Goal: Task Accomplishment & Management: Manage account settings

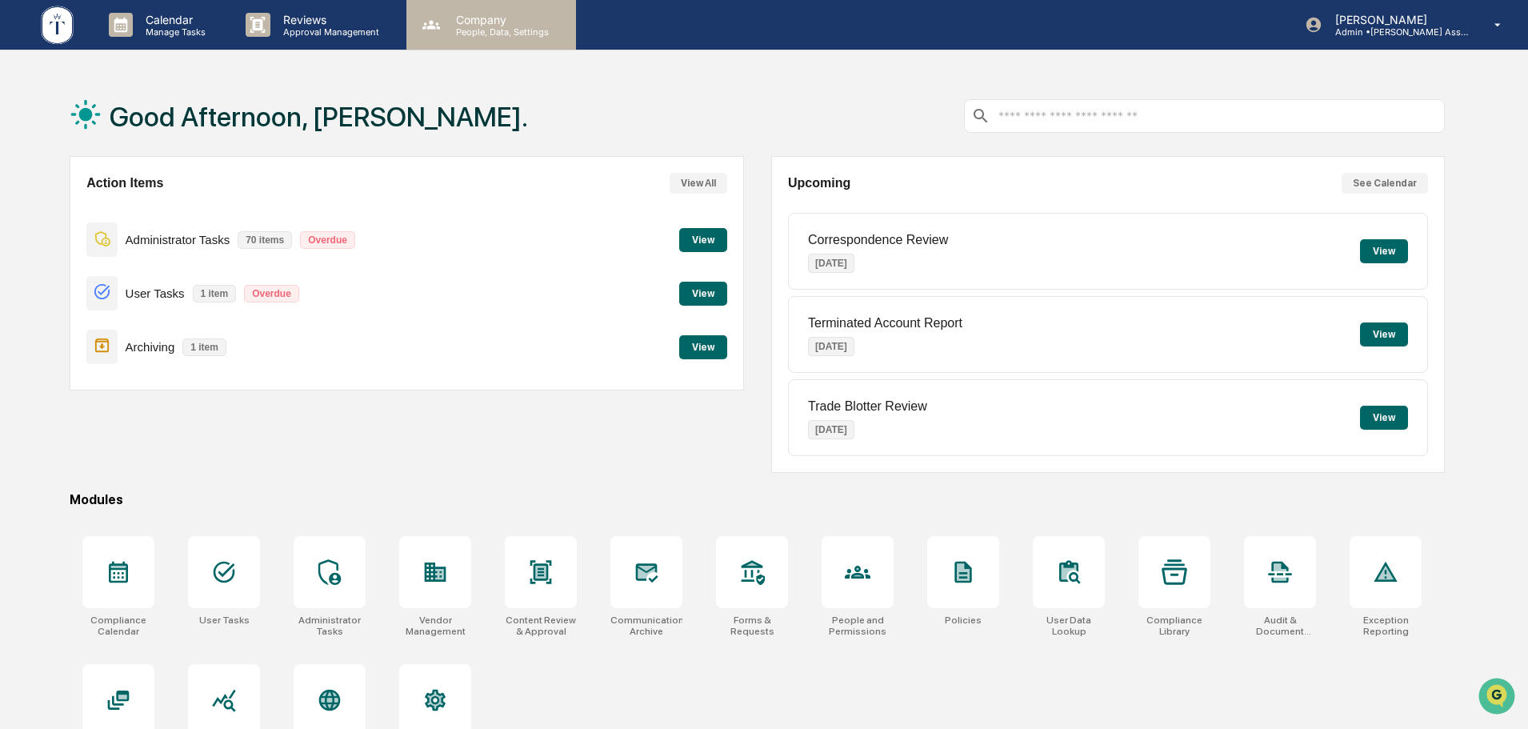
click at [515, 26] on p "People, Data, Settings" at bounding box center [500, 31] width 114 height 11
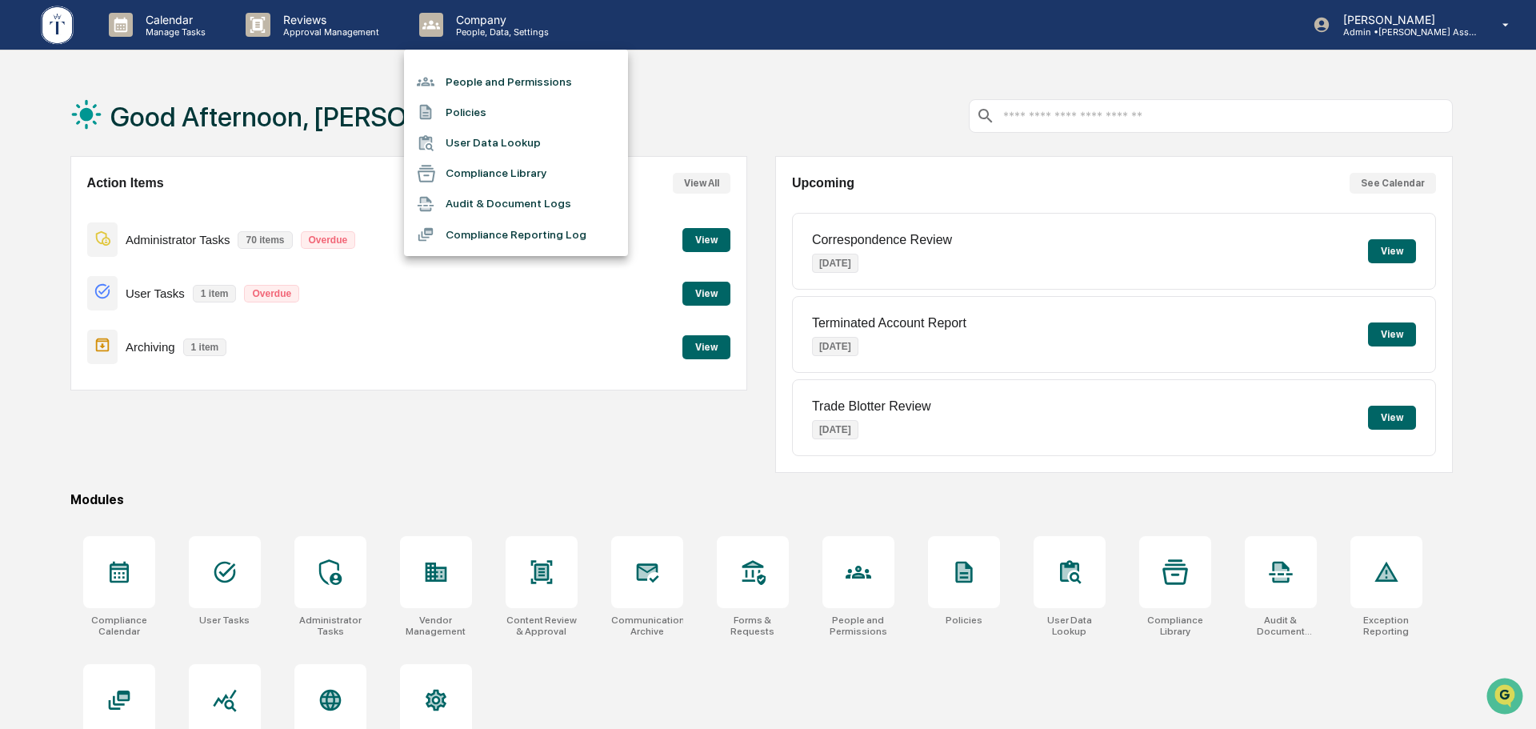
click at [519, 77] on li "People and Permissions" at bounding box center [516, 81] width 224 height 30
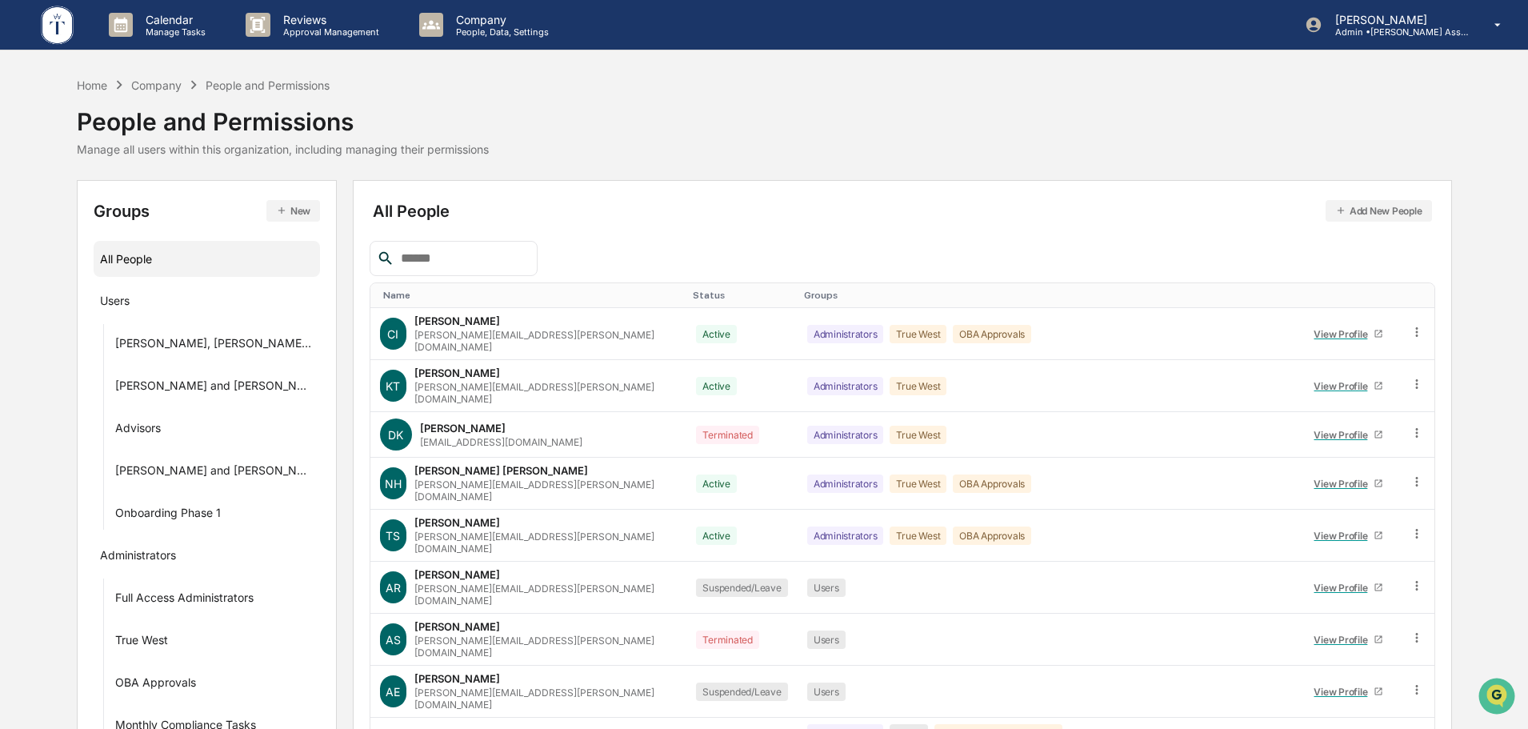
click at [1370, 207] on button "Add New People" at bounding box center [1379, 211] width 106 height 22
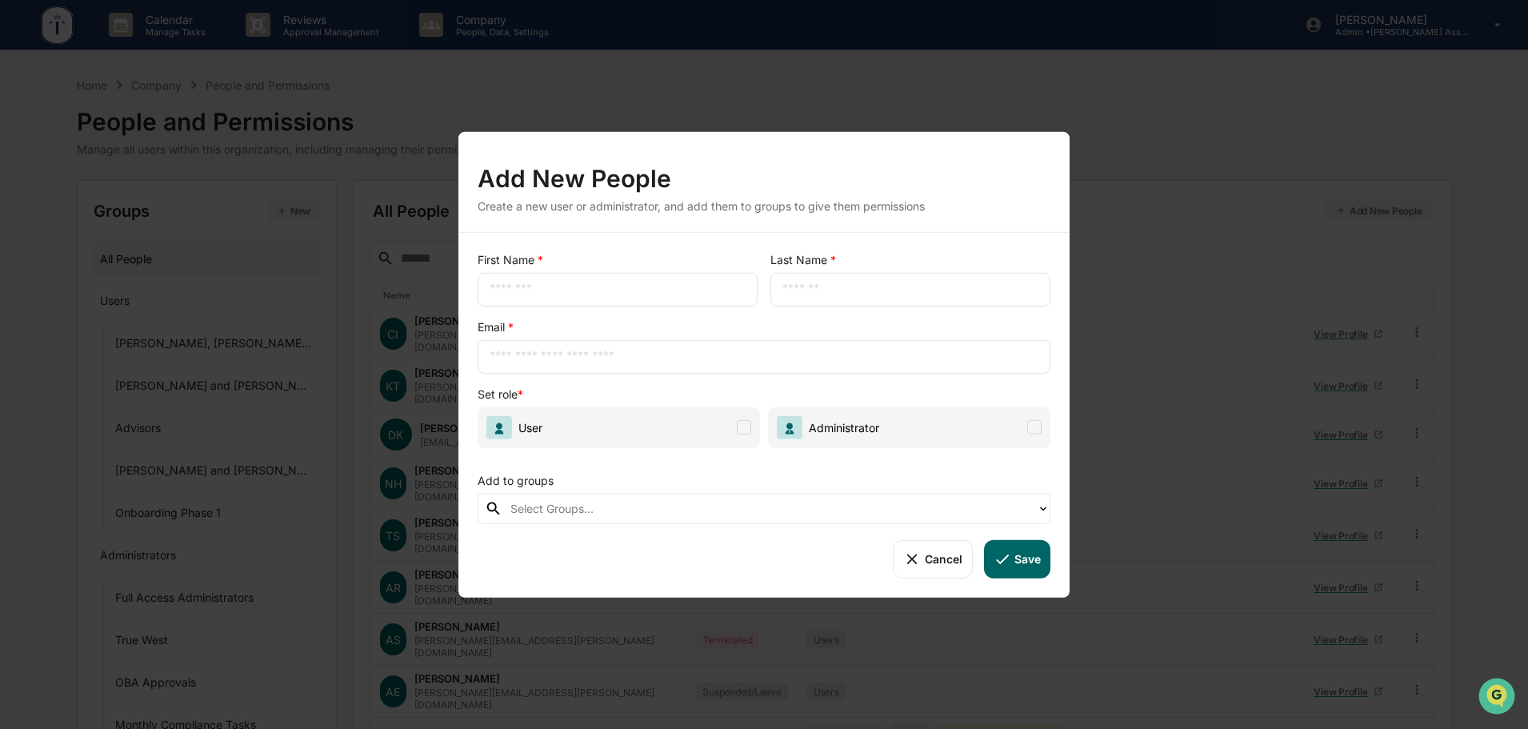
click at [749, 428] on span at bounding box center [744, 427] width 14 height 14
click at [578, 289] on input "text" at bounding box center [618, 289] width 256 height 16
type input "****"
type input "*******"
click at [697, 353] on input "text" at bounding box center [764, 356] width 549 height 16
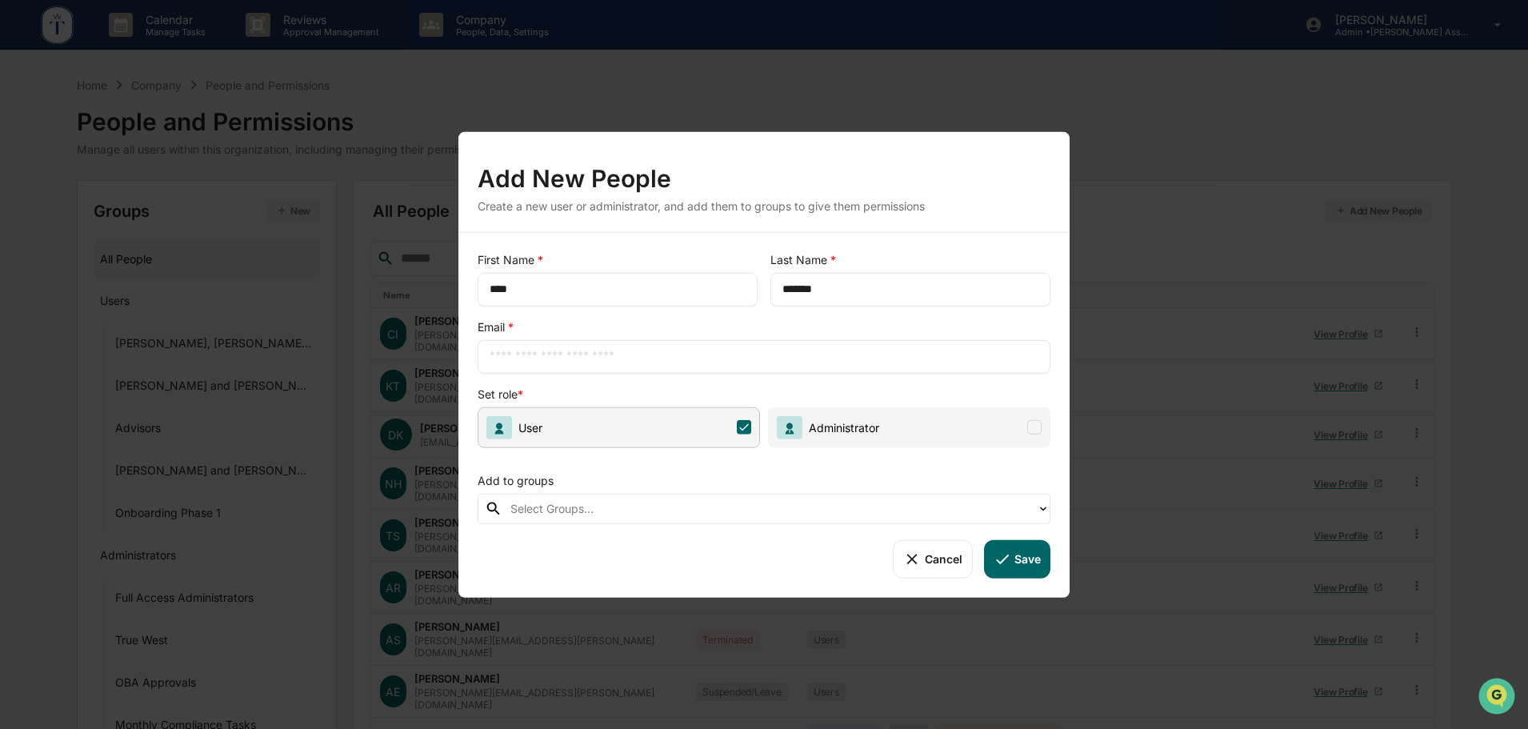
paste input "**********"
type input "**********"
click at [712, 386] on div "Set role *" at bounding box center [764, 394] width 573 height 16
click at [698, 518] on div "Select Groups..." at bounding box center [769, 507] width 518 height 19
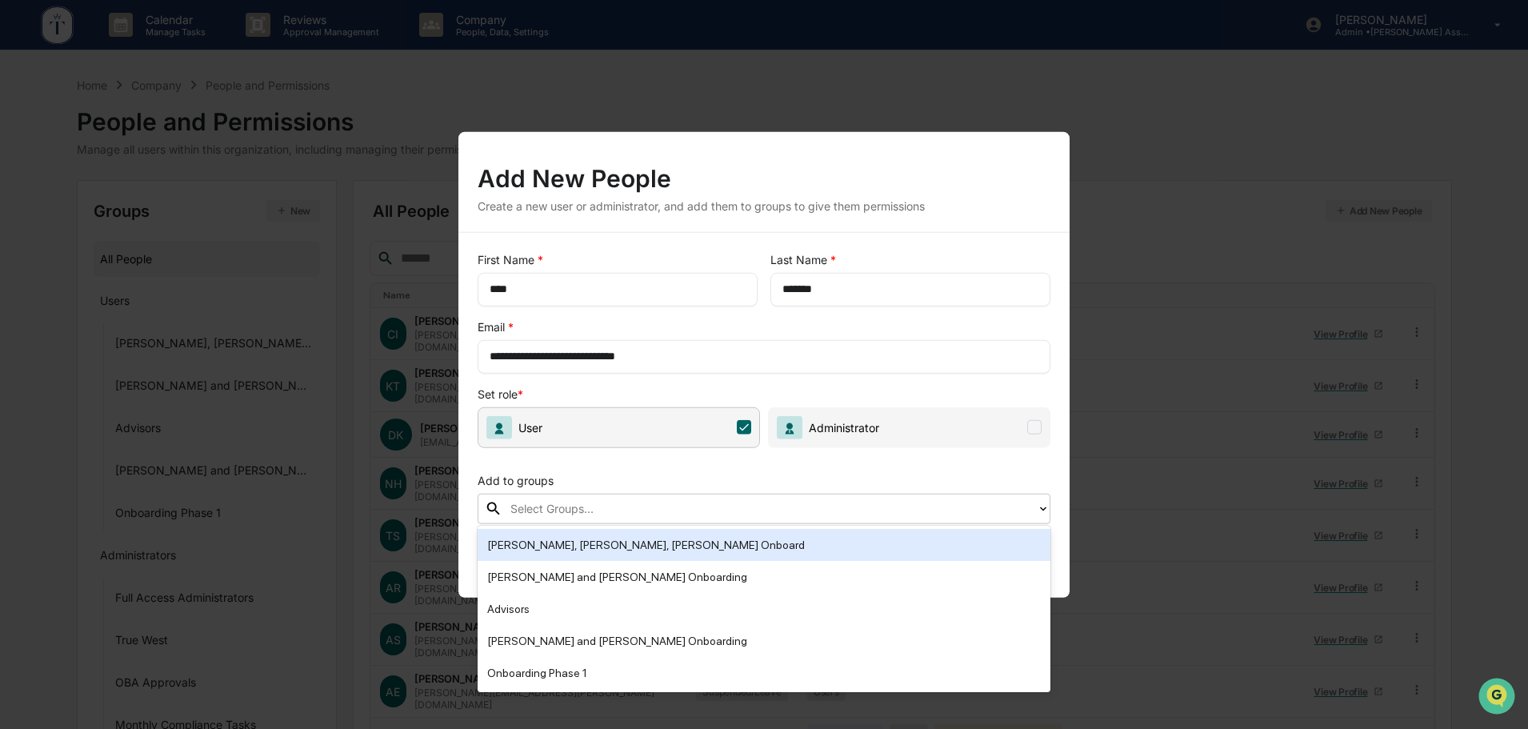
click at [712, 474] on div "Add to groups" at bounding box center [764, 476] width 573 height 33
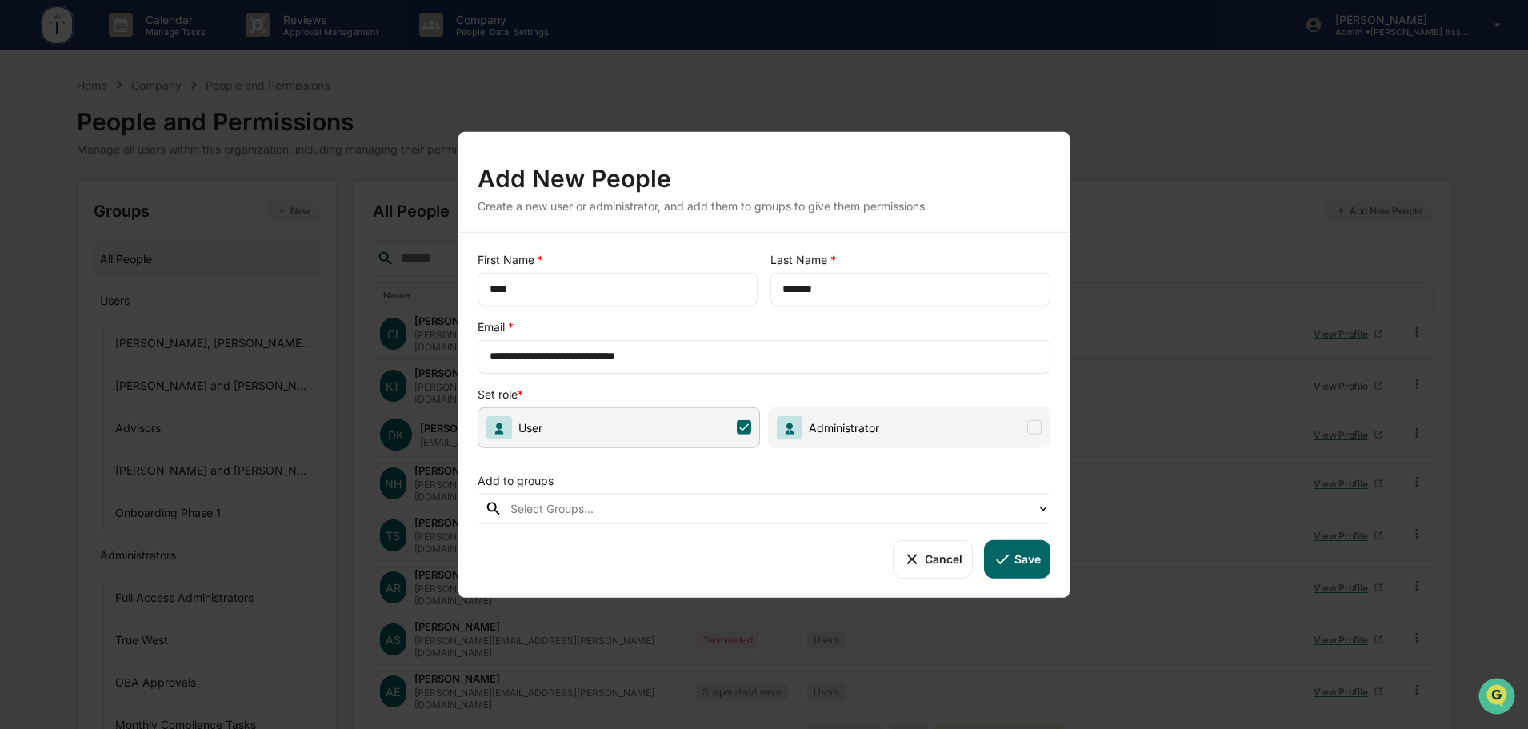
click at [947, 566] on button "Cancel" at bounding box center [932, 558] width 79 height 38
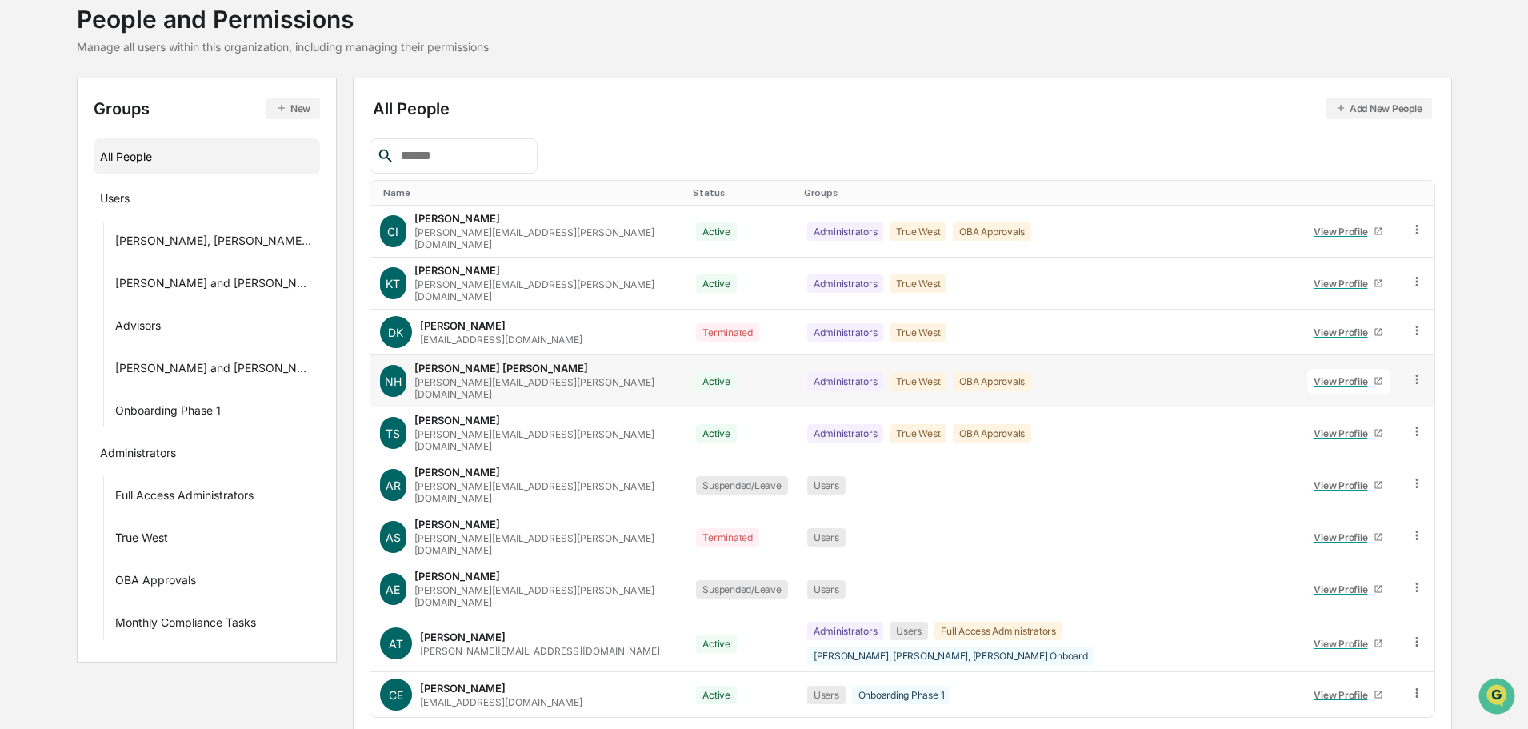
scroll to position [106, 0]
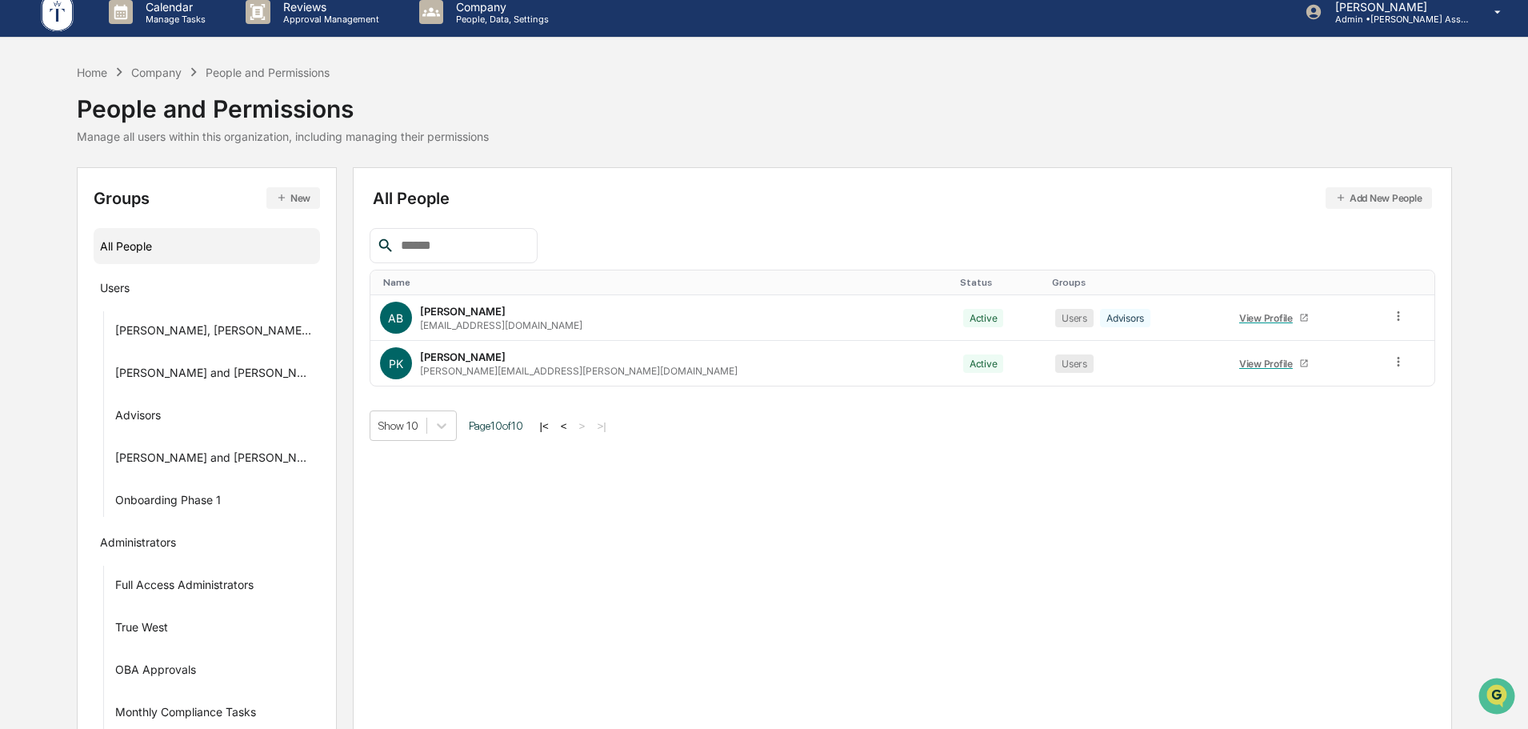
scroll to position [0, 0]
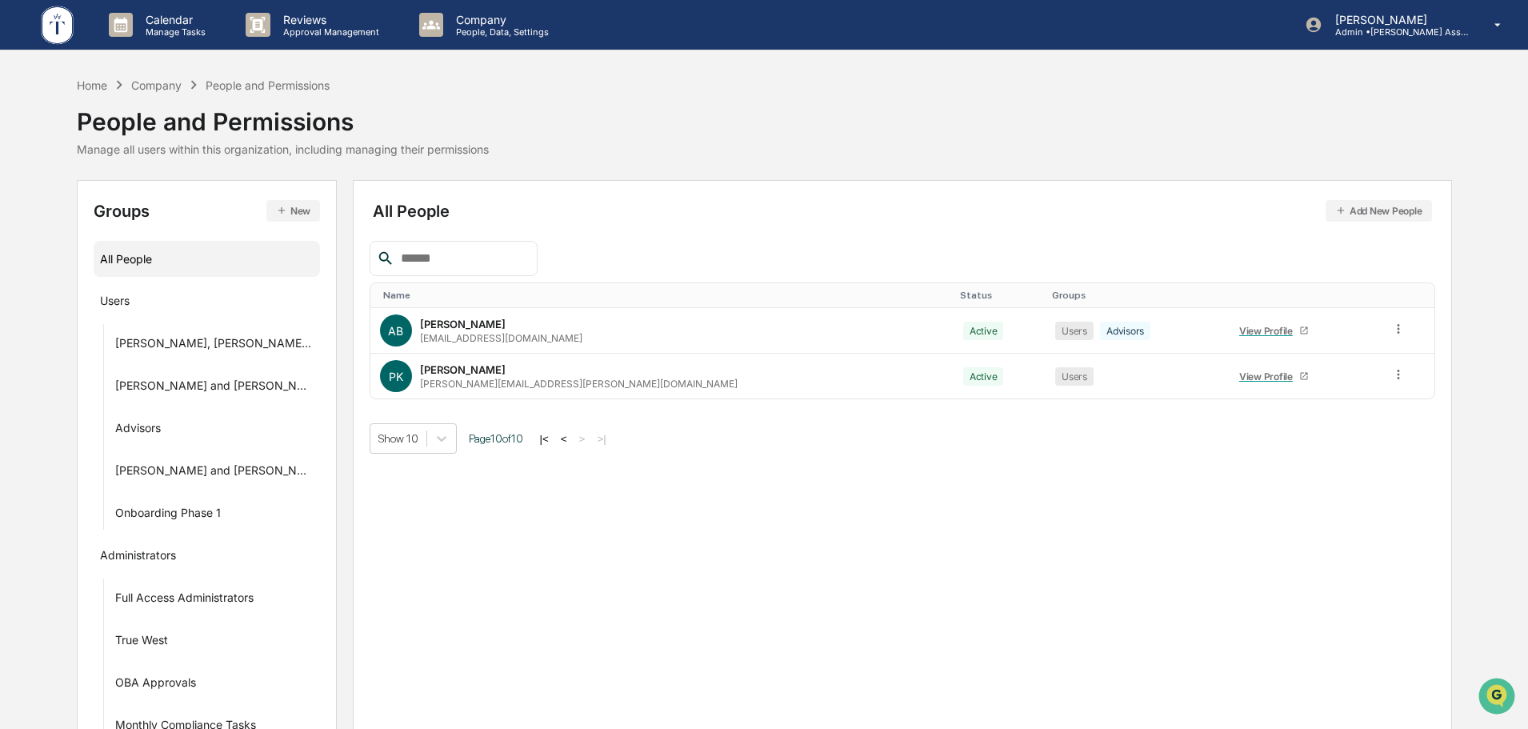
click at [566, 436] on div "|< < > >|" at bounding box center [573, 439] width 76 height 14
click at [559, 439] on button "<" at bounding box center [564, 439] width 16 height 14
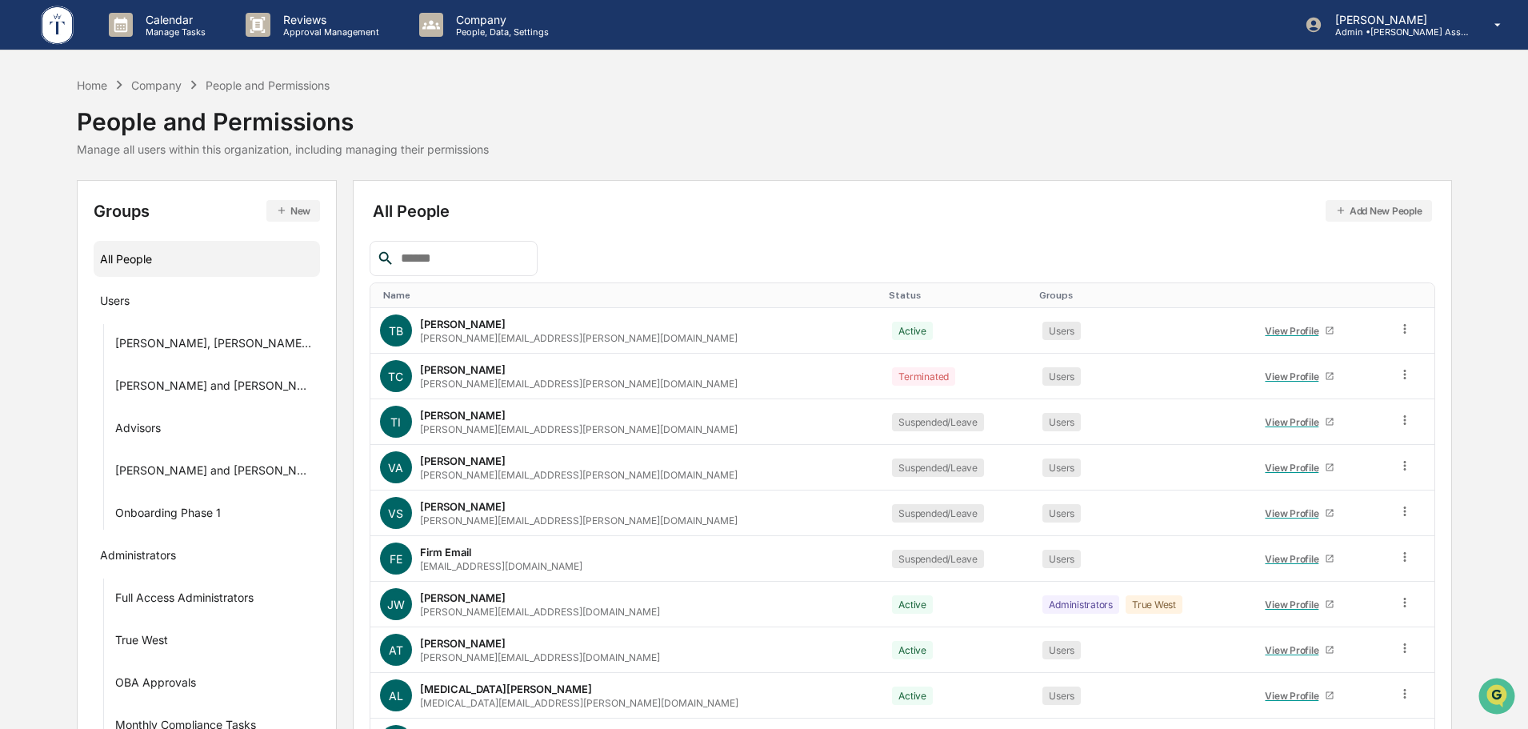
scroll to position [106, 0]
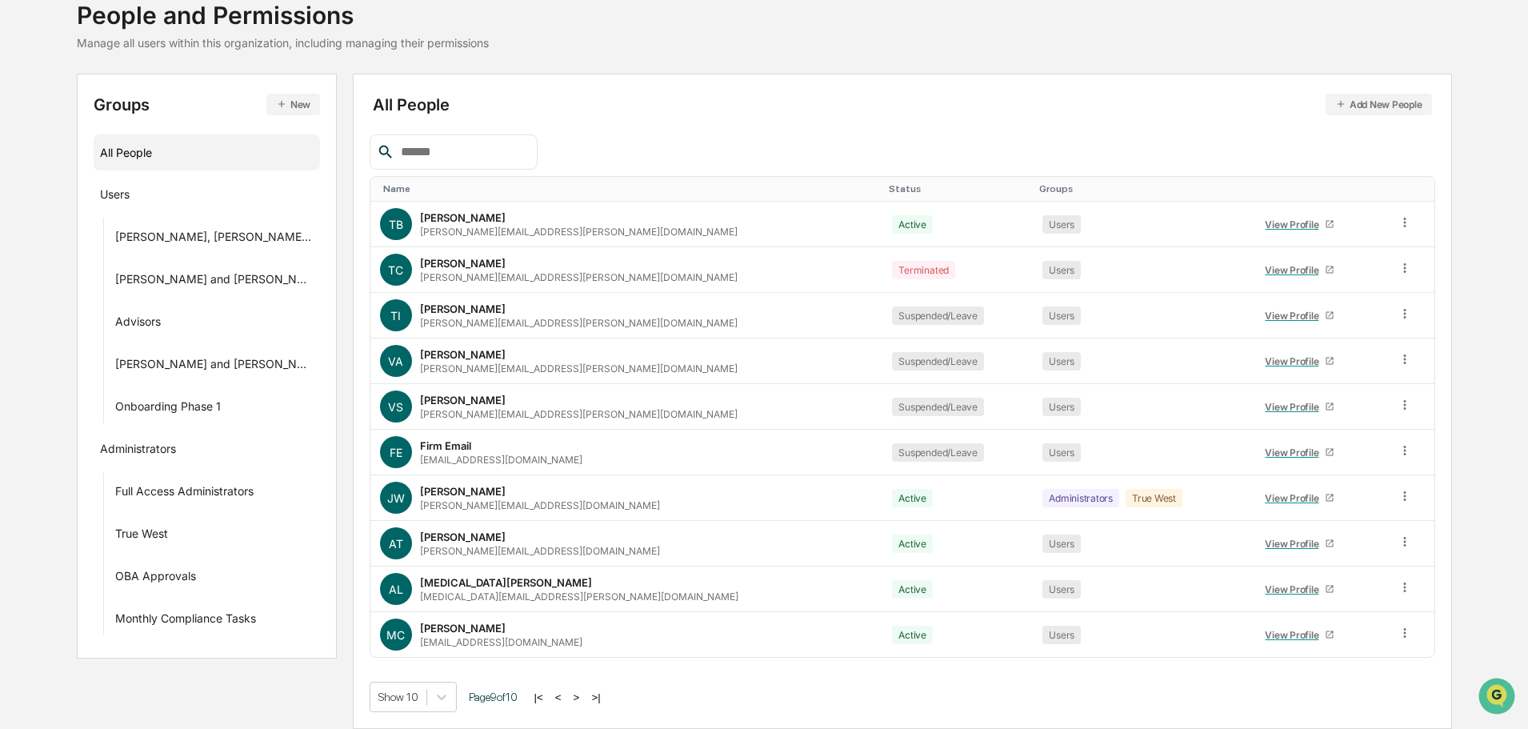
click at [552, 697] on button "<" at bounding box center [558, 697] width 16 height 14
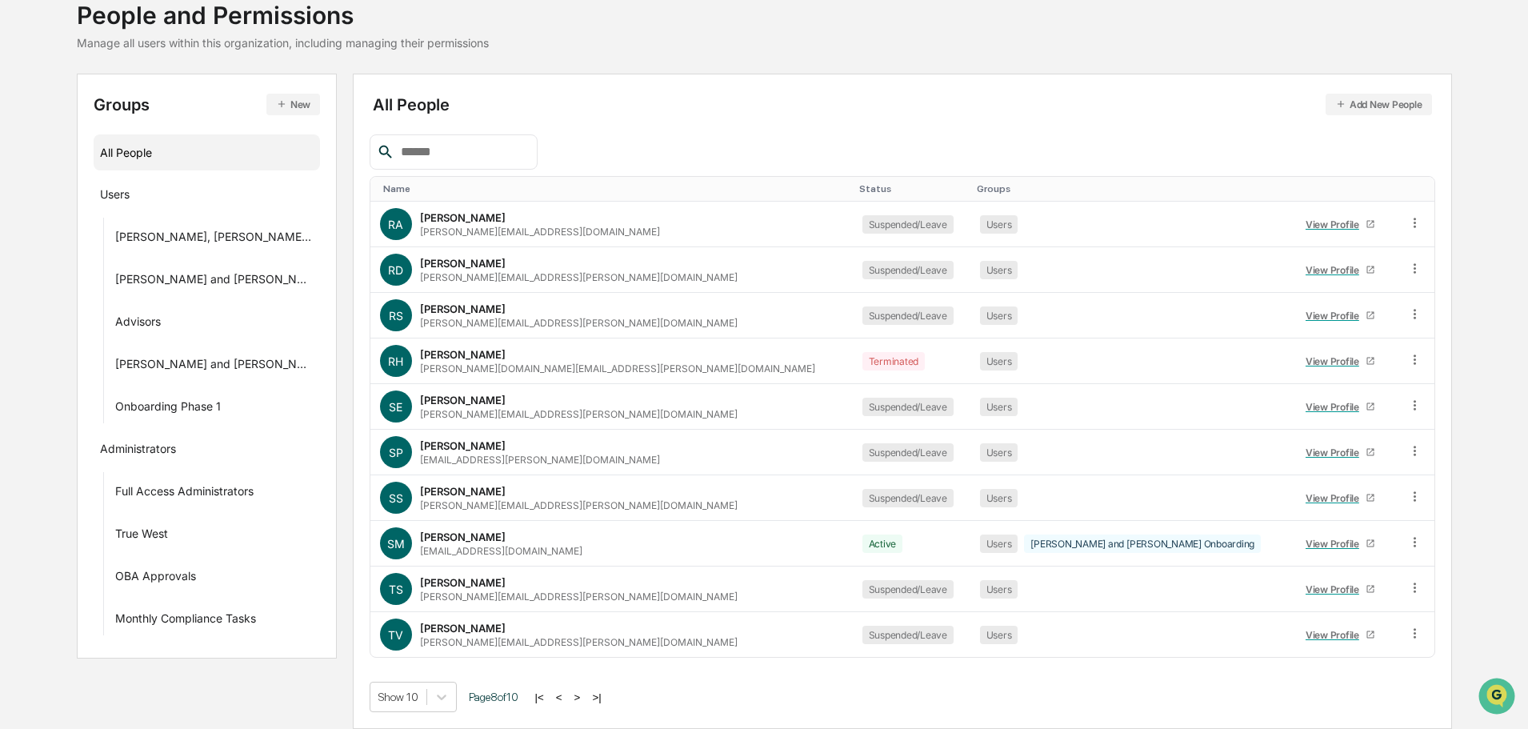
click at [552, 697] on button "<" at bounding box center [559, 697] width 16 height 14
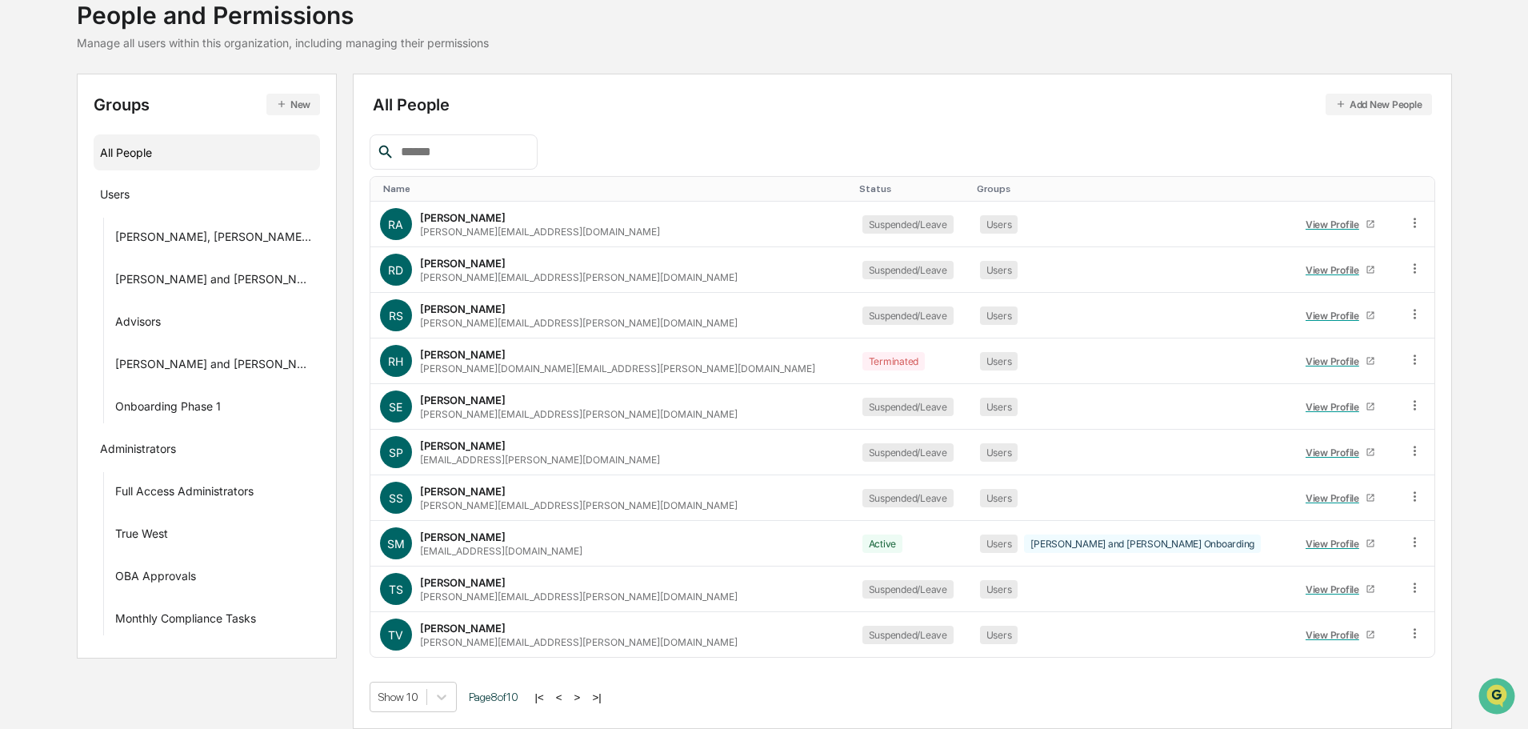
click at [551, 694] on button "<" at bounding box center [559, 697] width 16 height 14
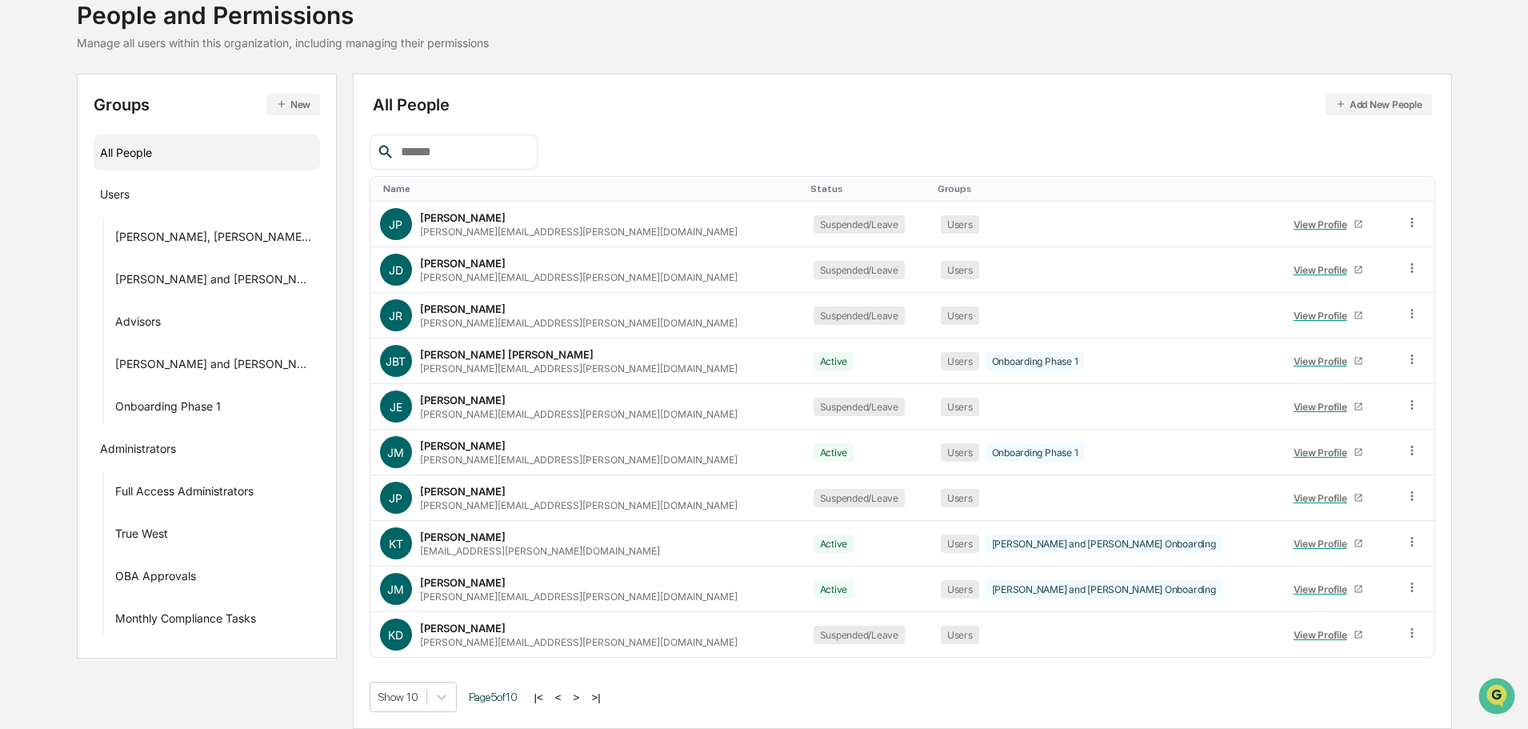
click at [551, 697] on button "<" at bounding box center [558, 697] width 16 height 14
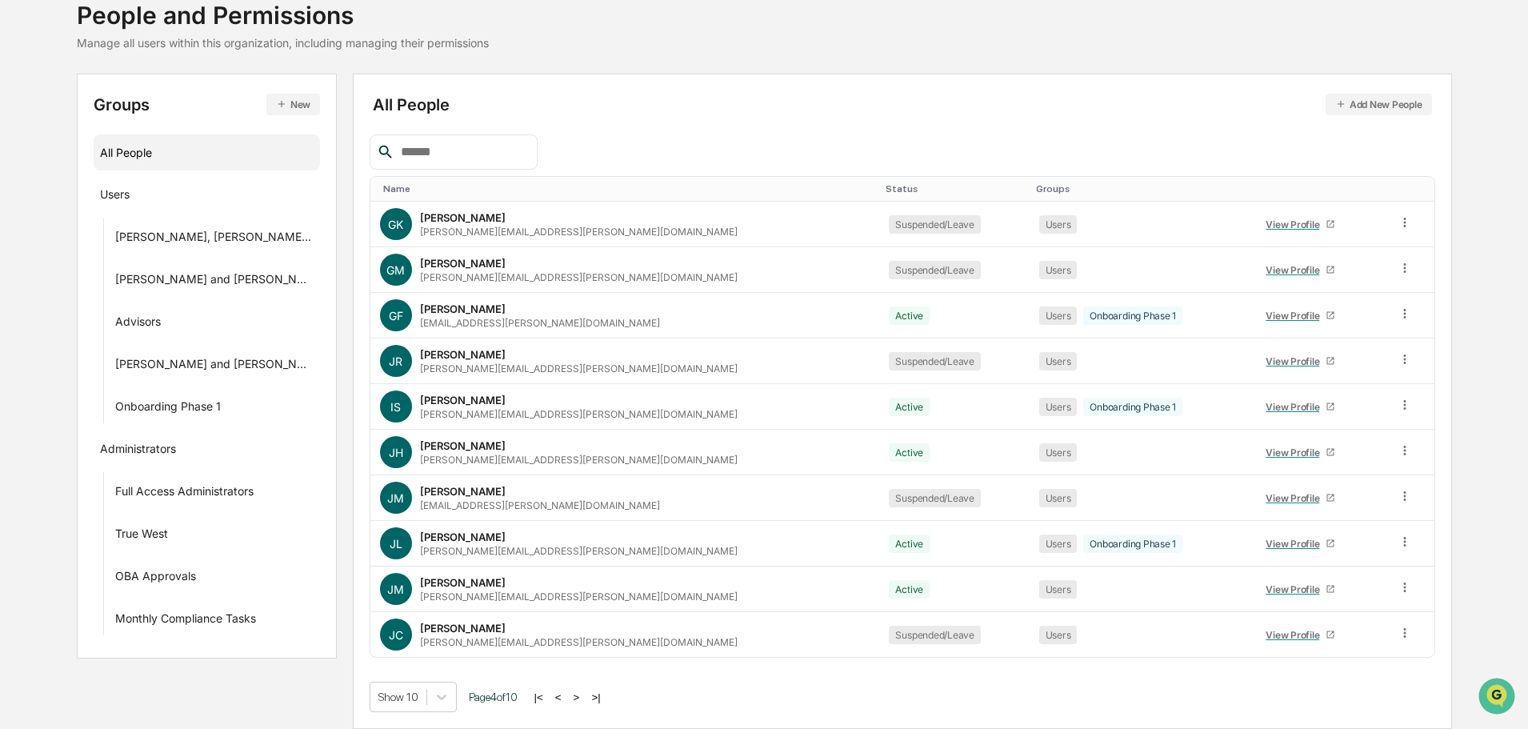
click at [551, 697] on button "<" at bounding box center [558, 697] width 16 height 14
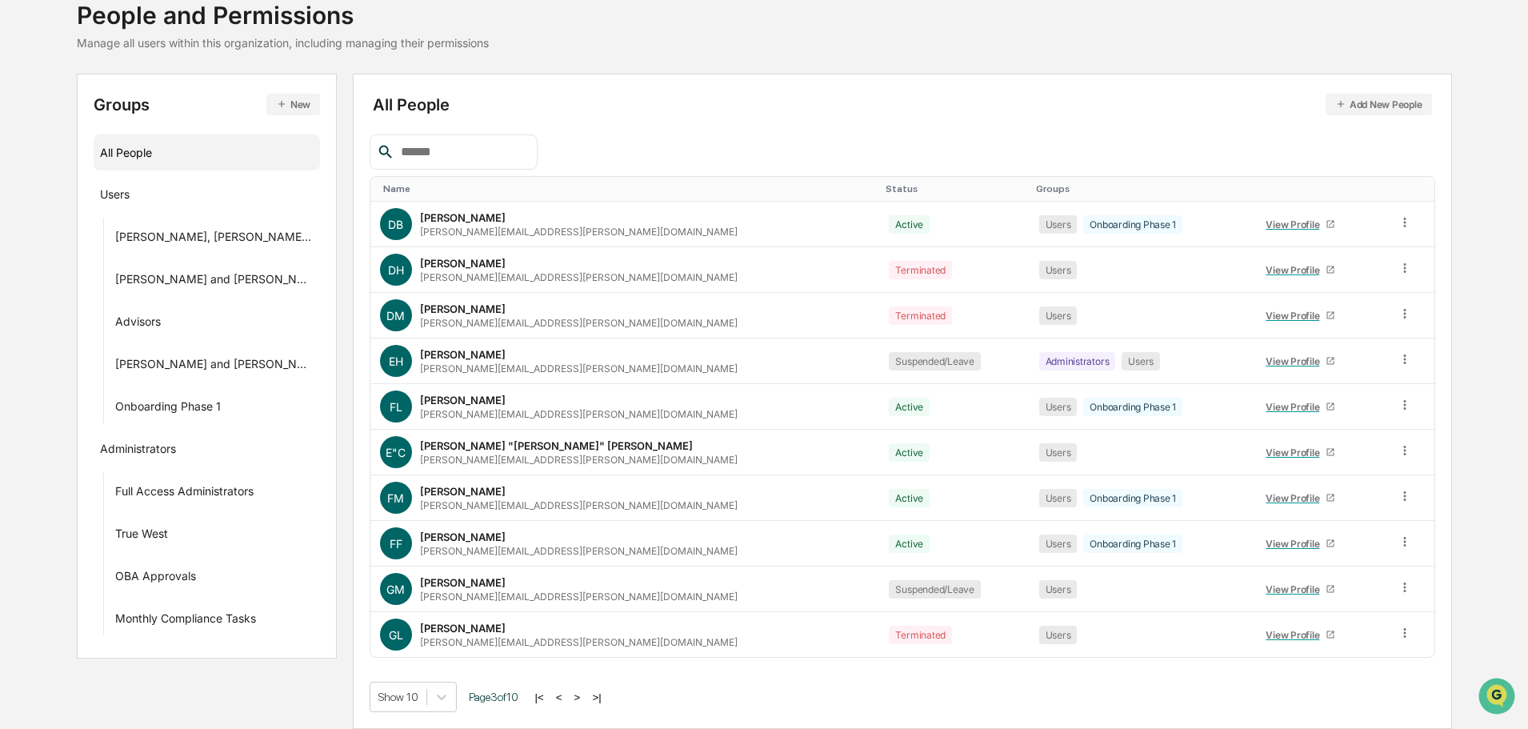
click at [551, 697] on button "<" at bounding box center [559, 697] width 16 height 14
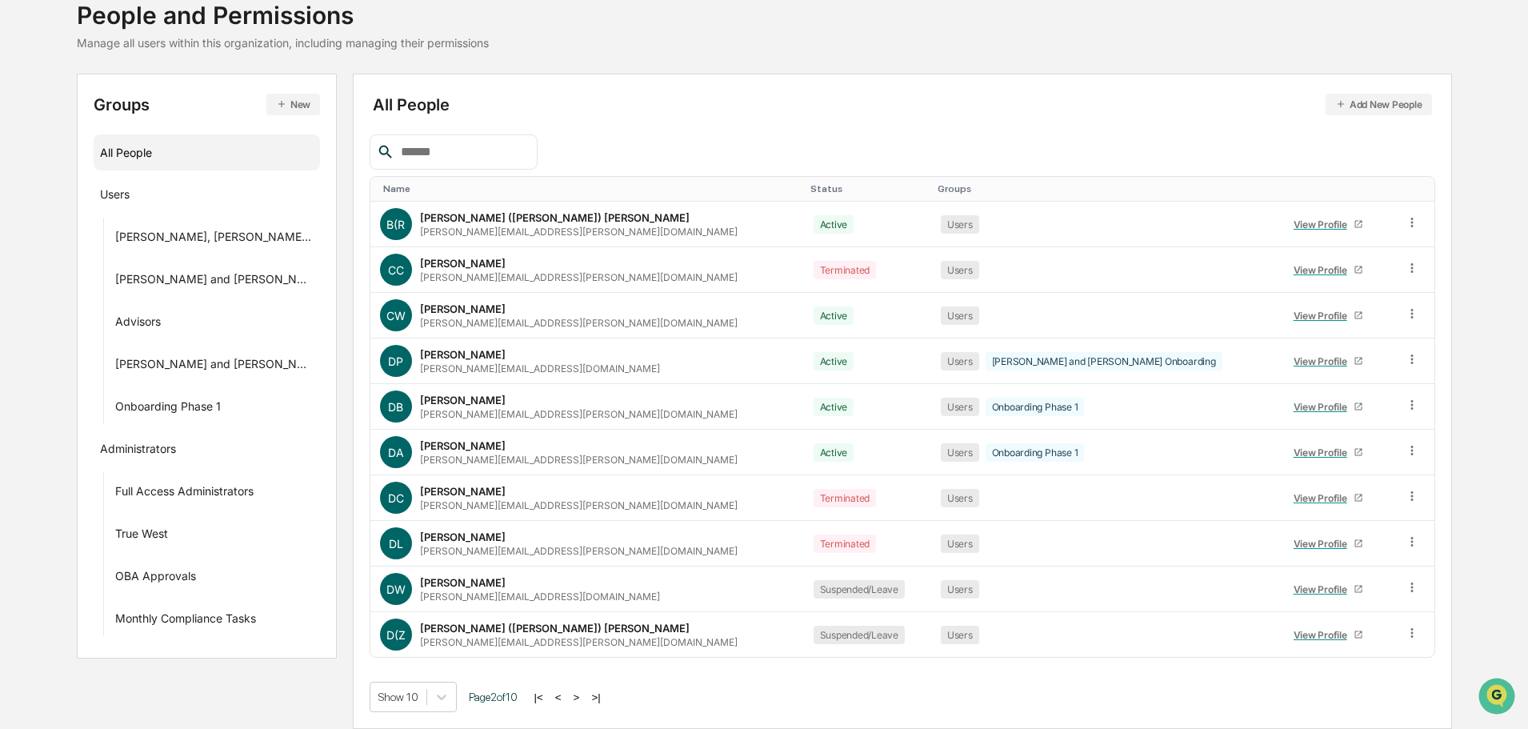
click at [551, 697] on button "<" at bounding box center [558, 697] width 16 height 14
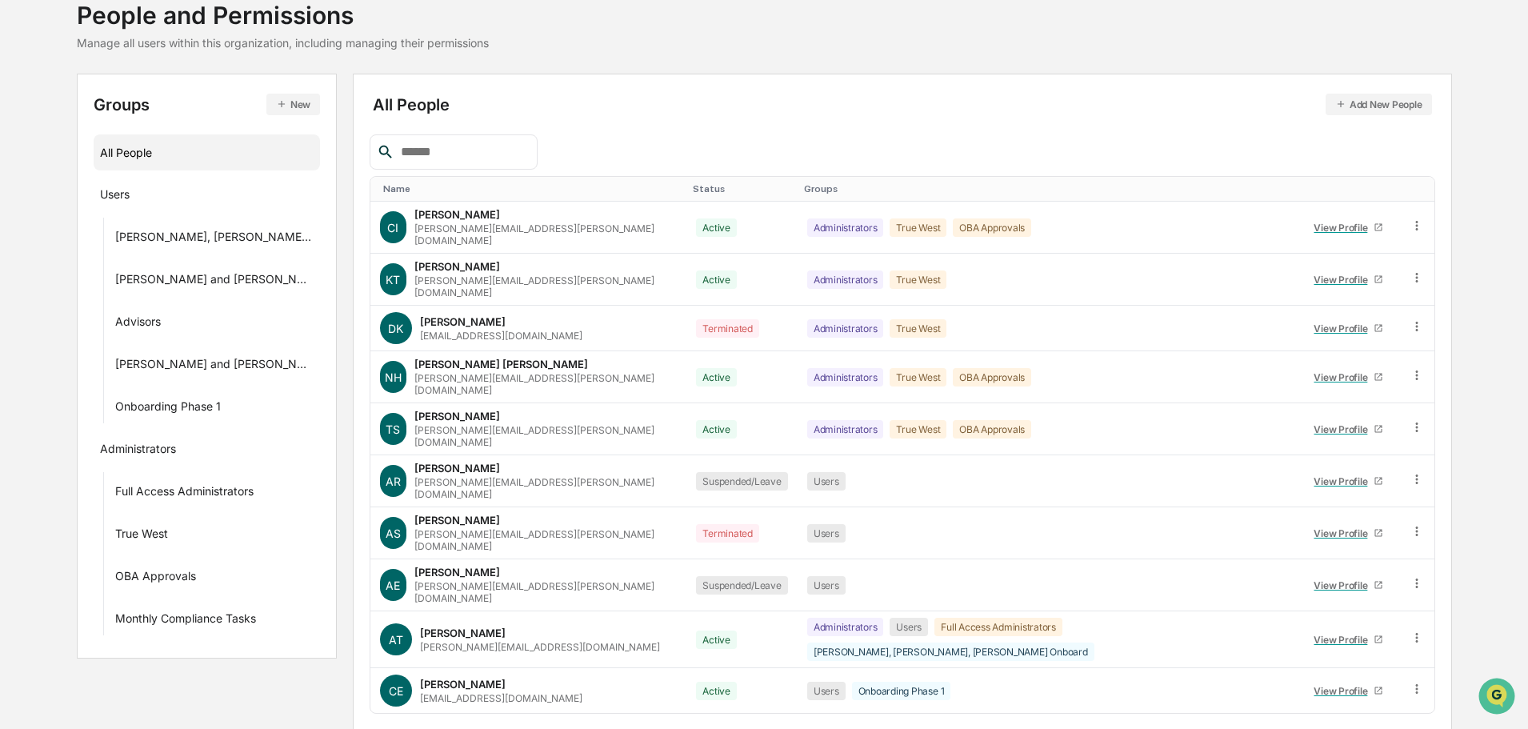
click at [330, 597] on div "Groups New All People Users [PERSON_NAME], [PERSON_NAME], [PERSON_NAME] Onboard…" at bounding box center [764, 429] width 1375 height 711
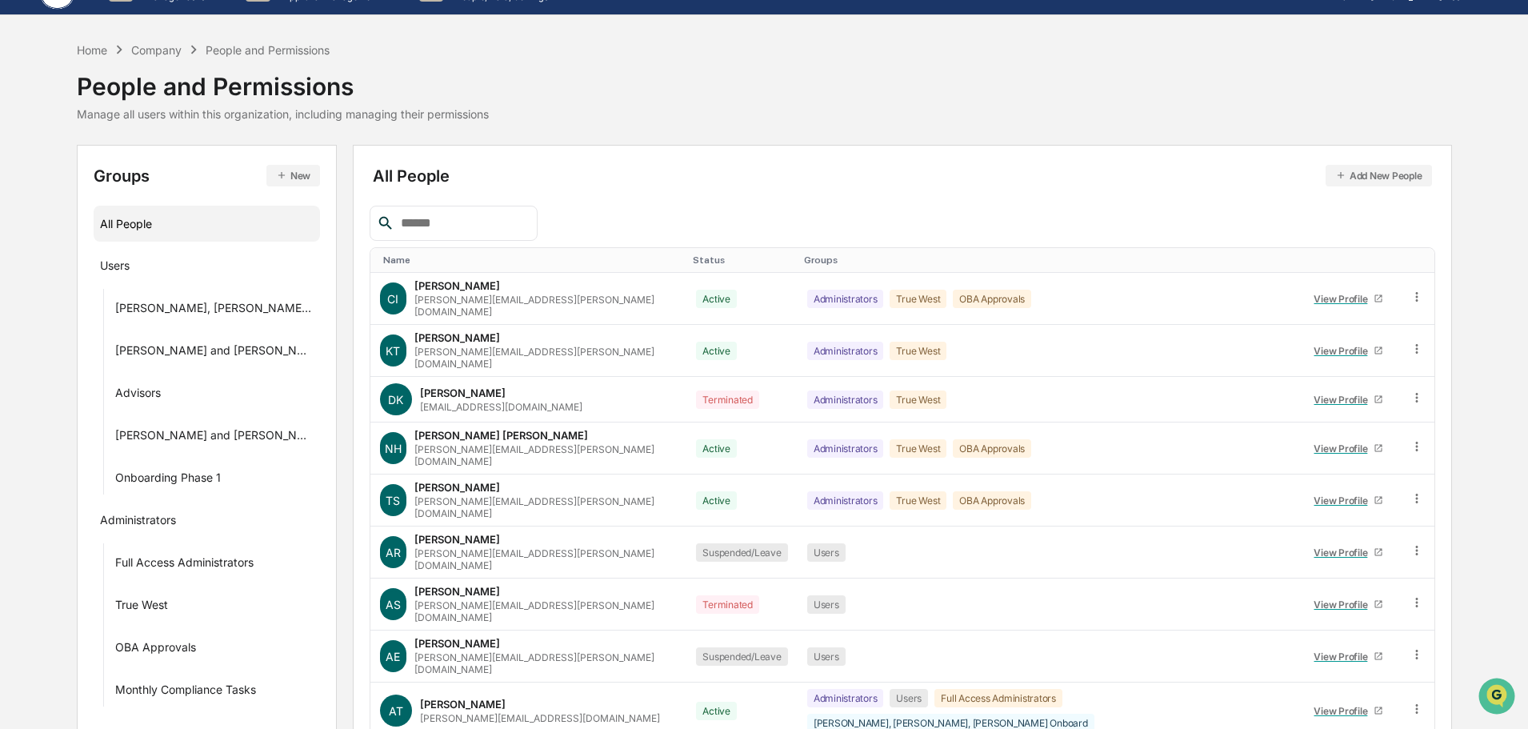
scroll to position [0, 0]
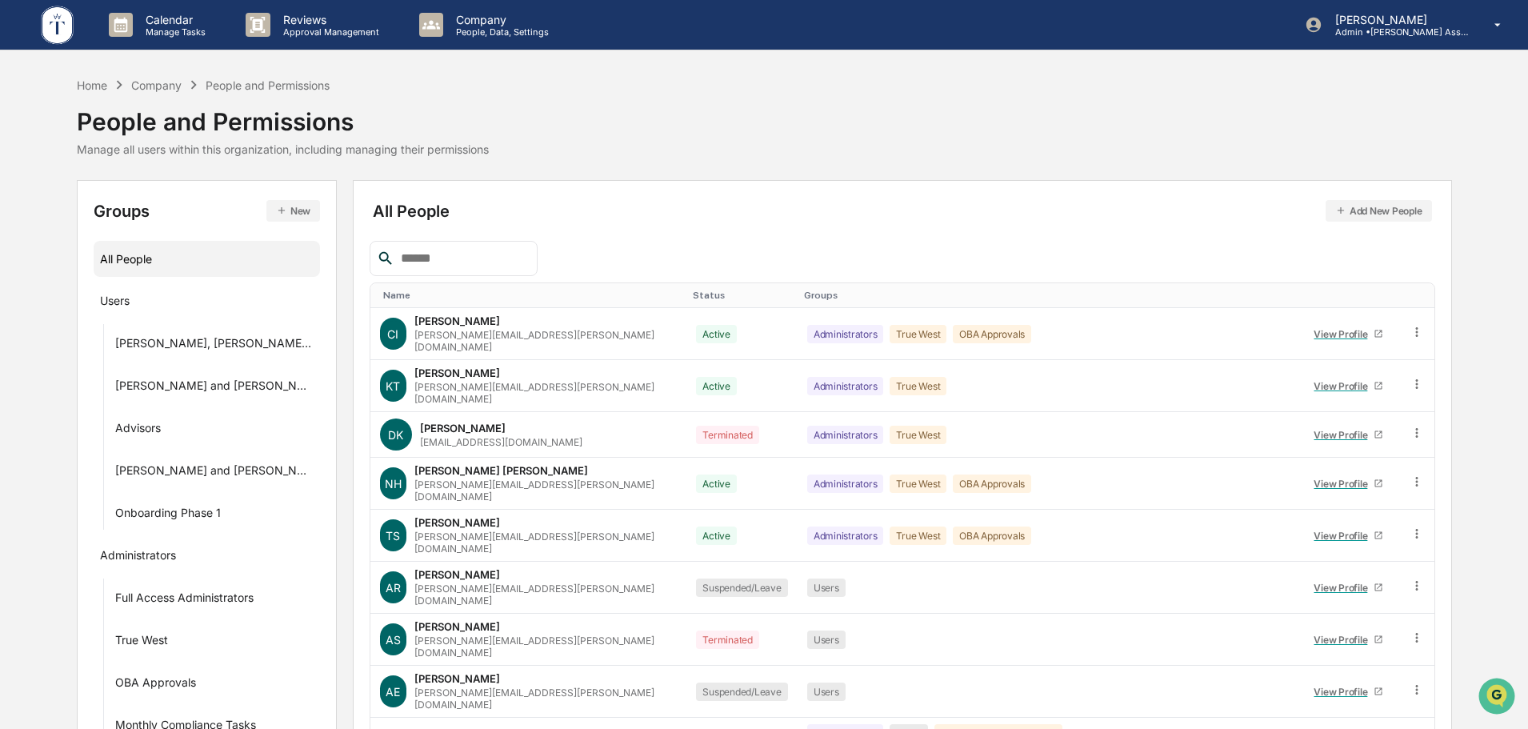
click at [82, 78] on div "Home Company People and Permissions" at bounding box center [204, 85] width 254 height 18
click at [82, 86] on div "Home" at bounding box center [92, 85] width 30 height 14
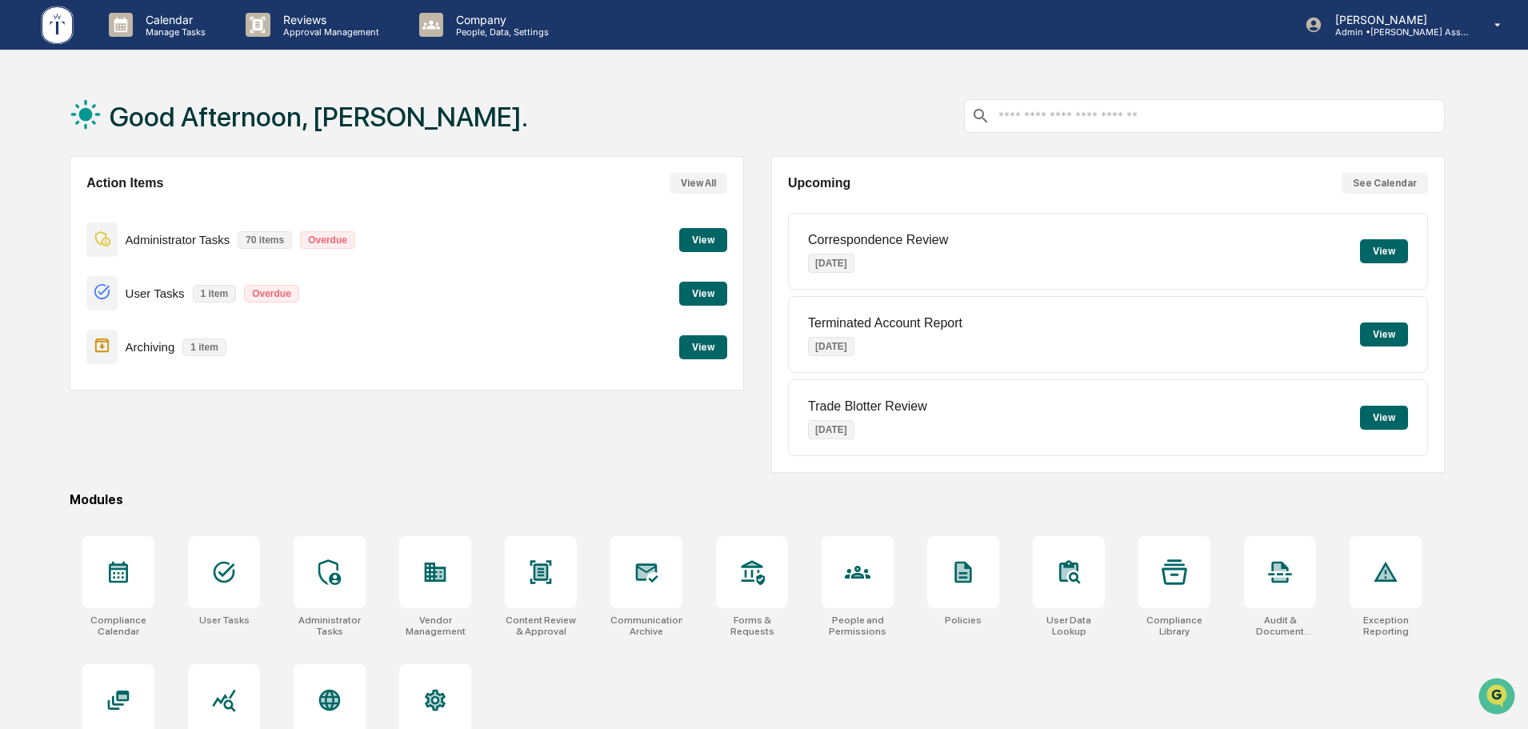
click at [710, 290] on button "View" at bounding box center [703, 294] width 48 height 24
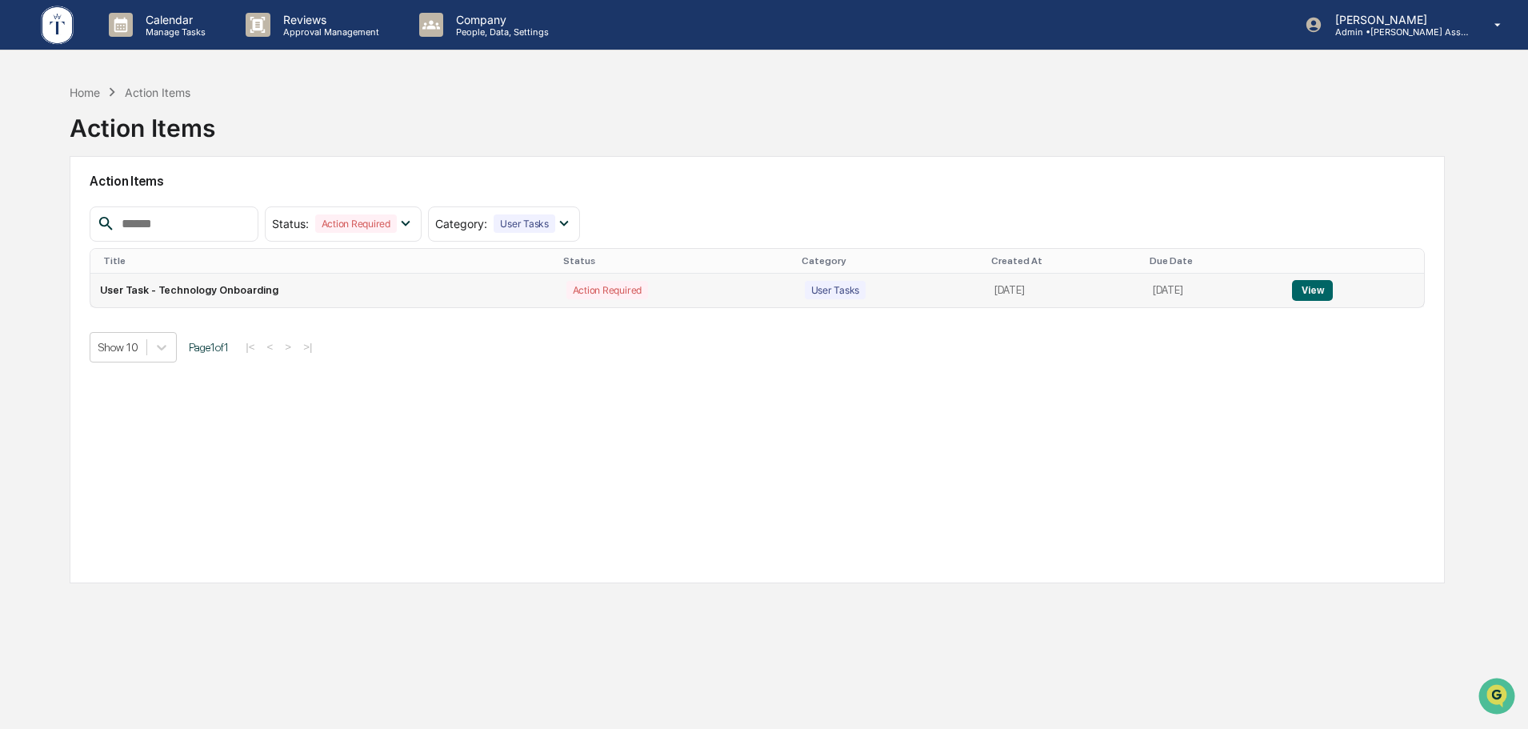
click at [1316, 291] on button "View" at bounding box center [1312, 290] width 41 height 21
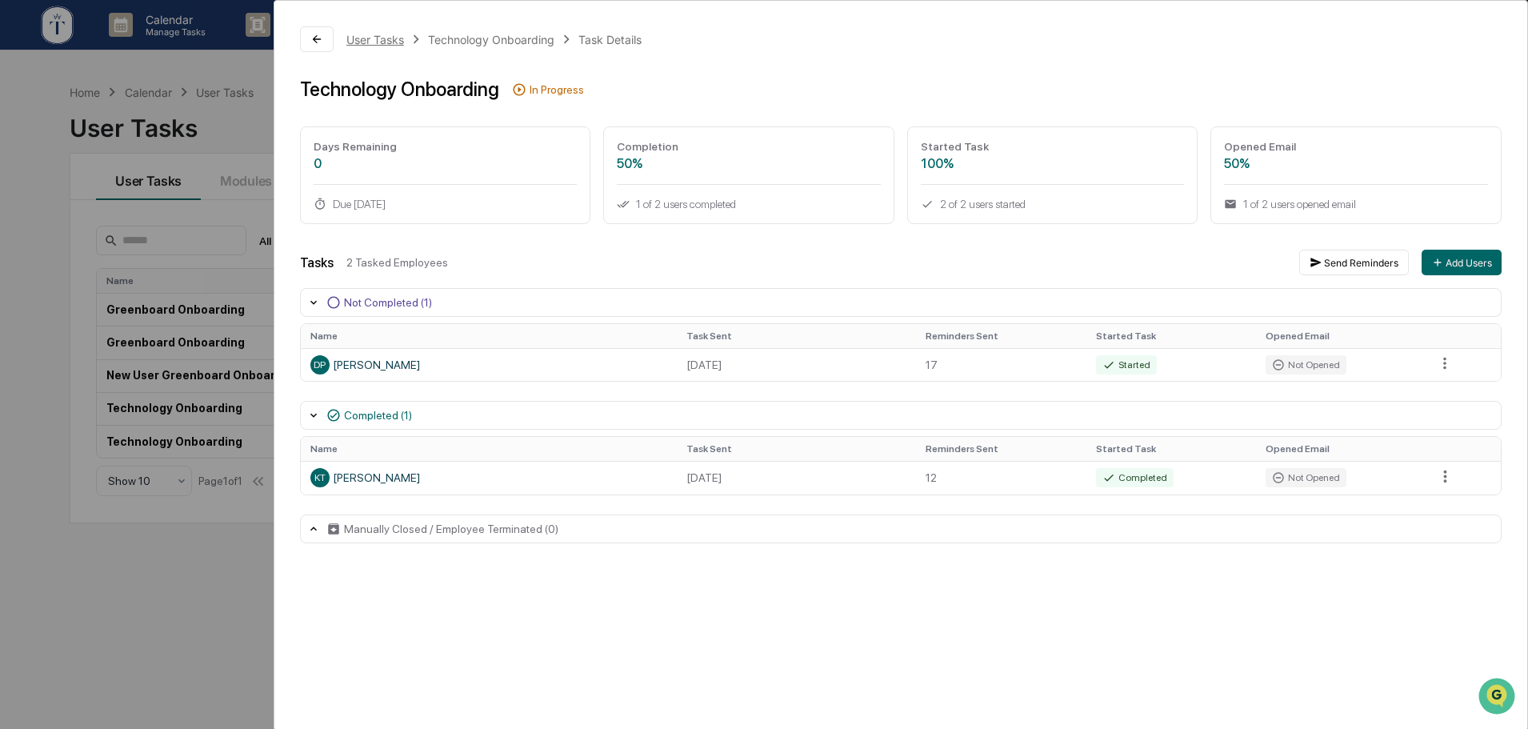
click at [361, 38] on div "User Tasks" at bounding box center [375, 40] width 58 height 14
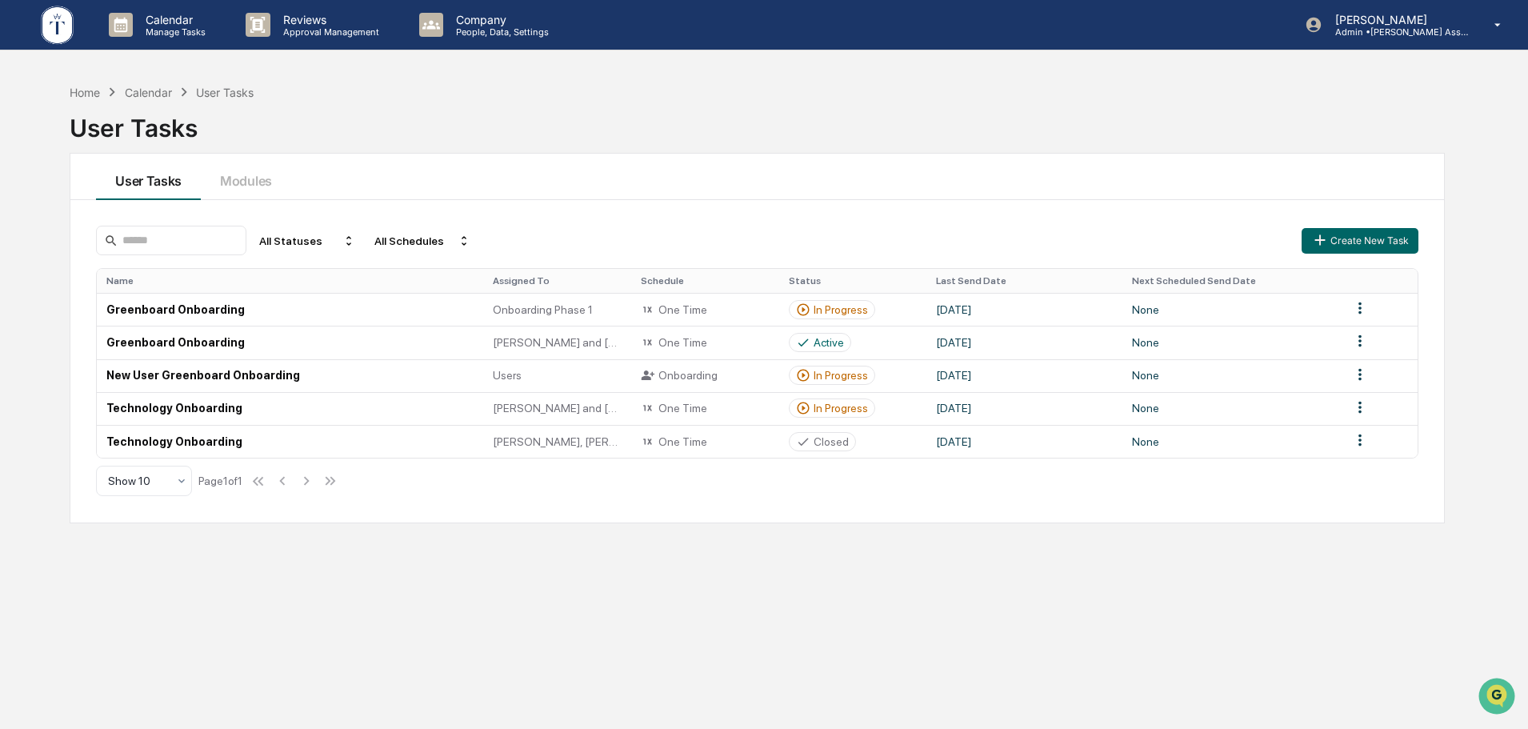
click at [1161, 188] on div "User Tasks Modules" at bounding box center [757, 177] width 1374 height 46
click at [832, 308] on div "In Progress" at bounding box center [841, 309] width 54 height 13
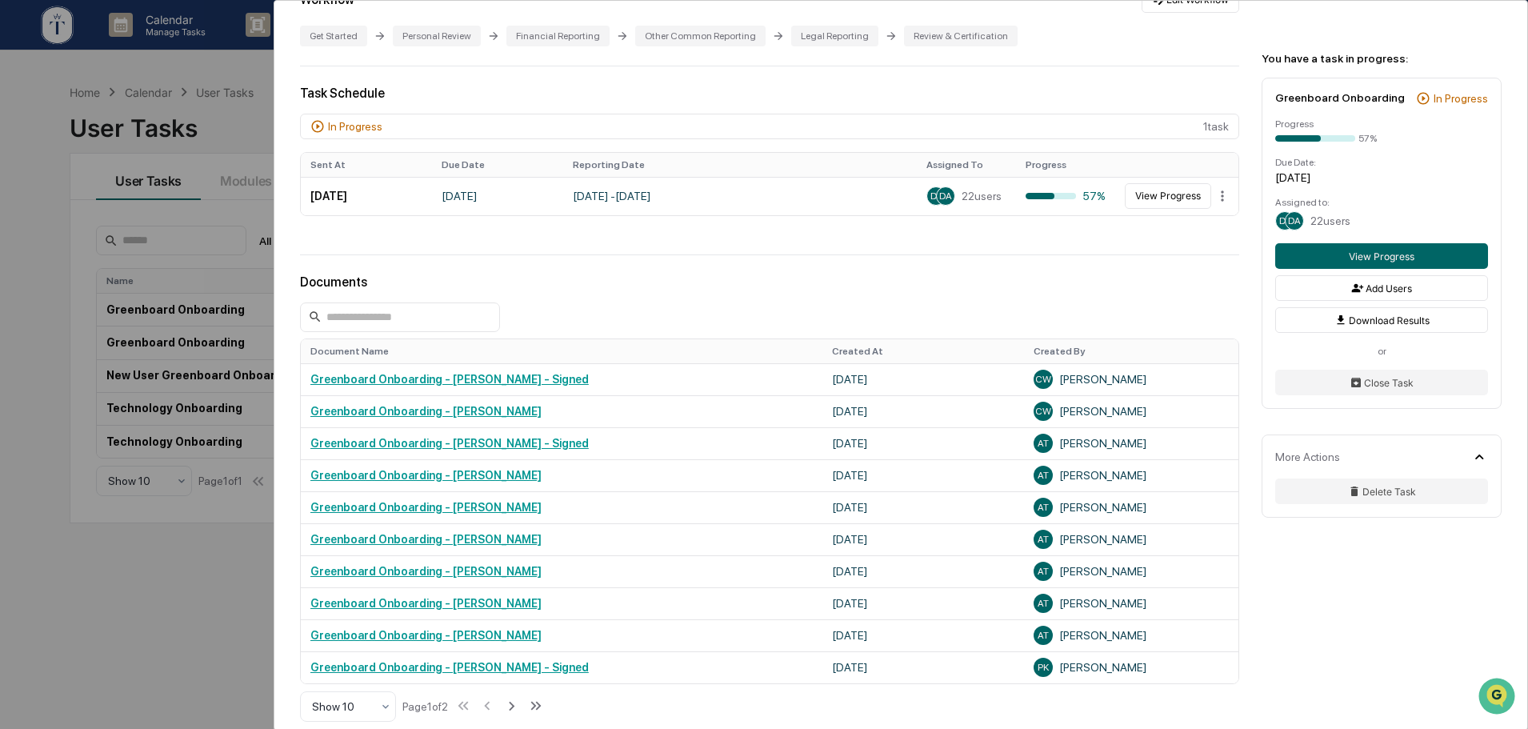
scroll to position [400, 0]
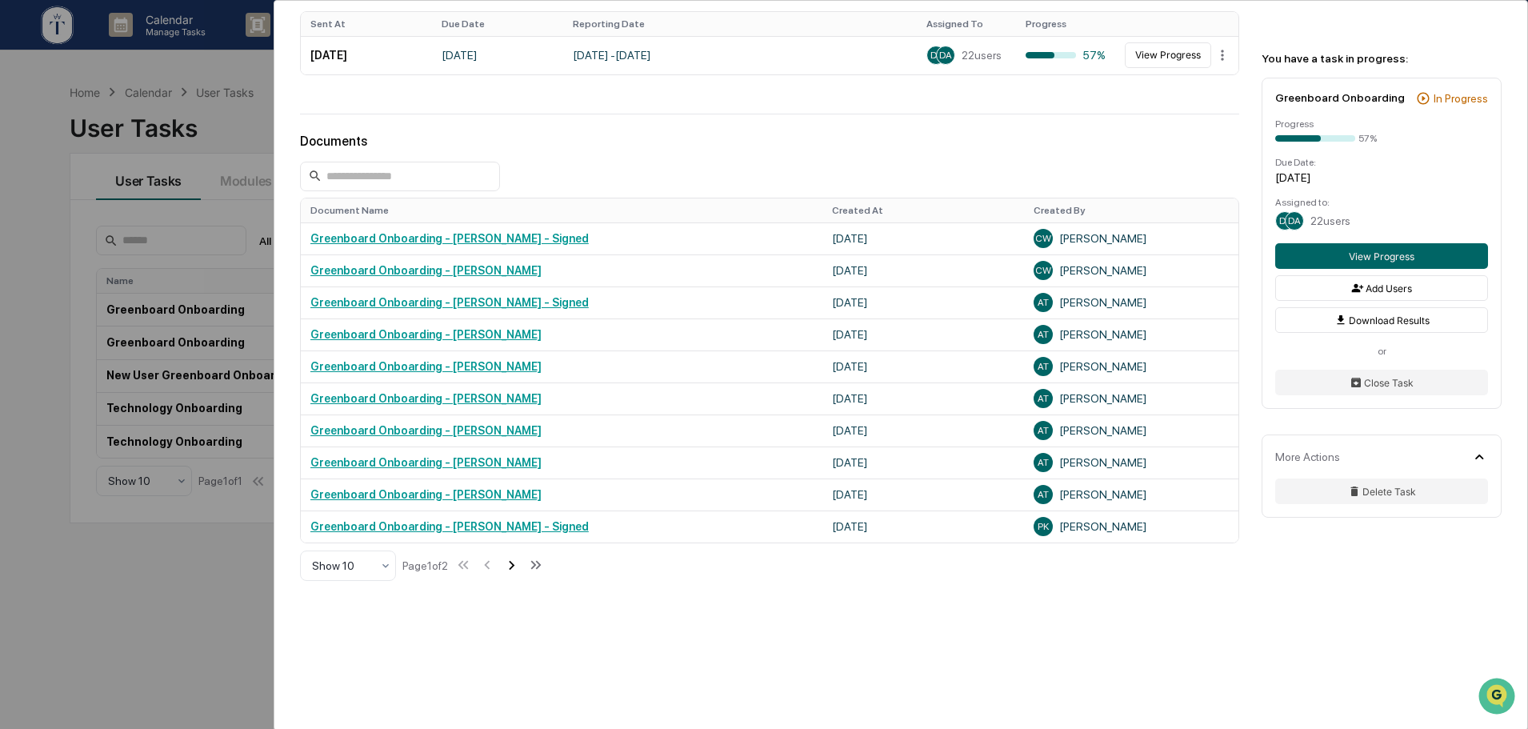
click at [520, 556] on icon at bounding box center [511, 565] width 18 height 18
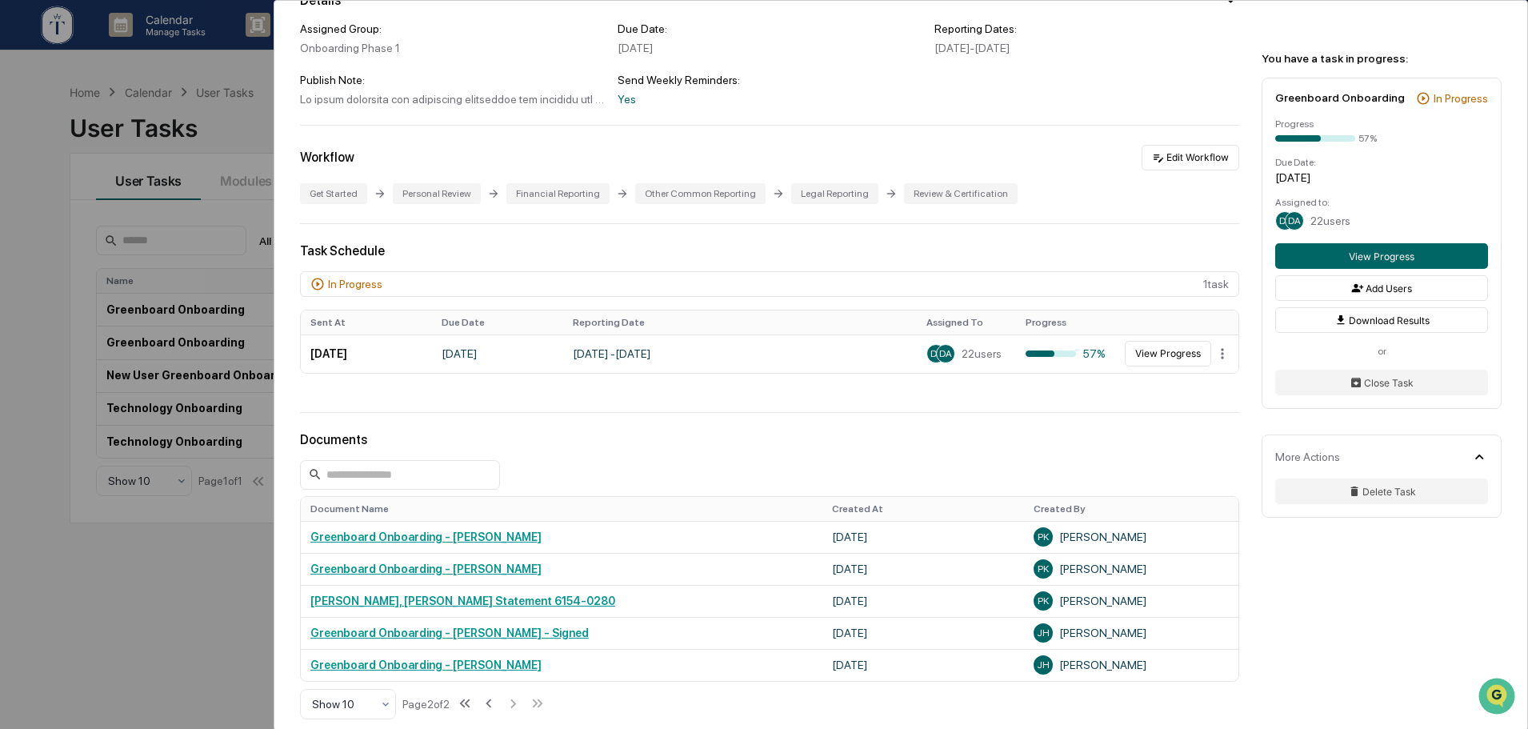
scroll to position [375, 0]
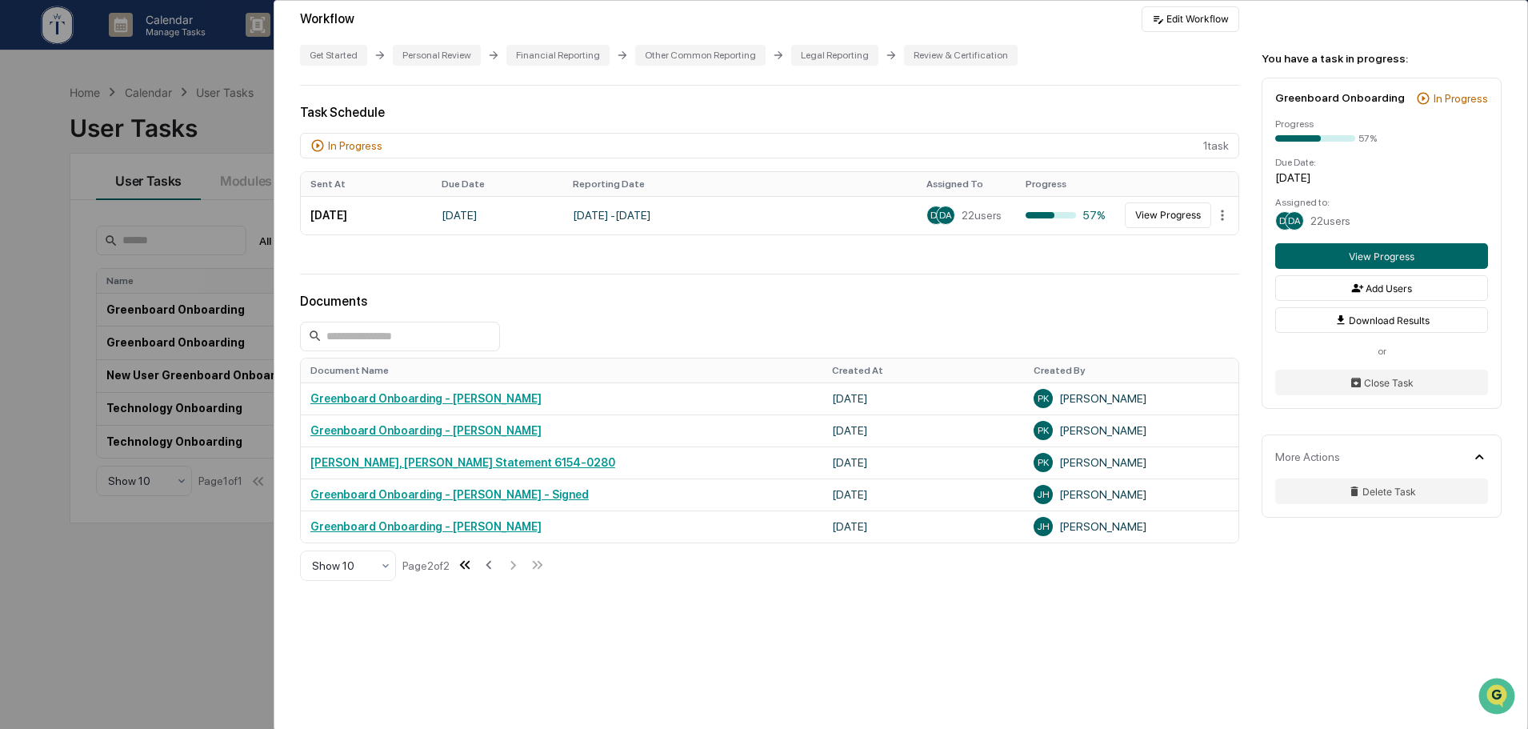
click at [466, 559] on icon at bounding box center [465, 565] width 18 height 18
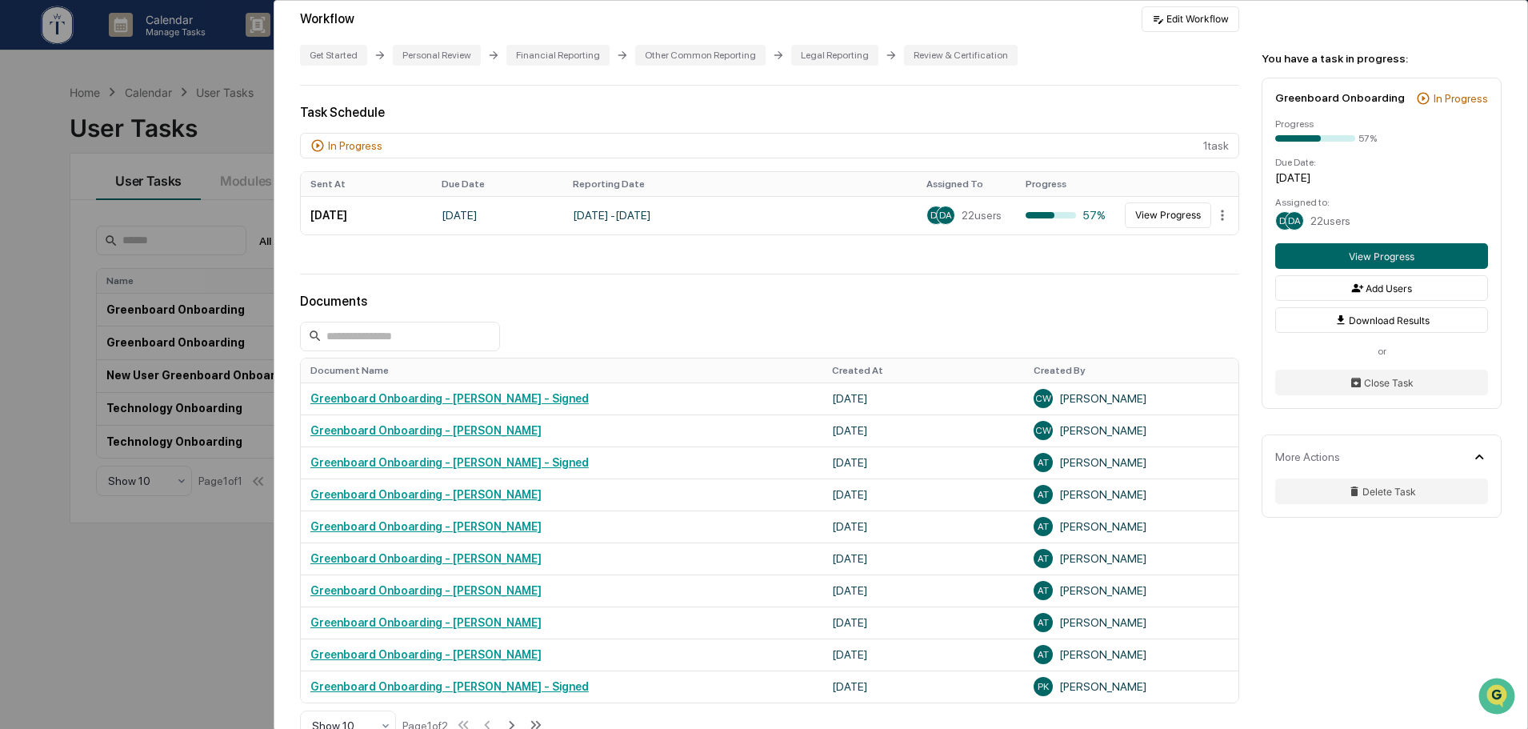
click at [1061, 294] on div "Documents" at bounding box center [769, 301] width 939 height 15
click at [946, 294] on div "Documents" at bounding box center [769, 301] width 939 height 15
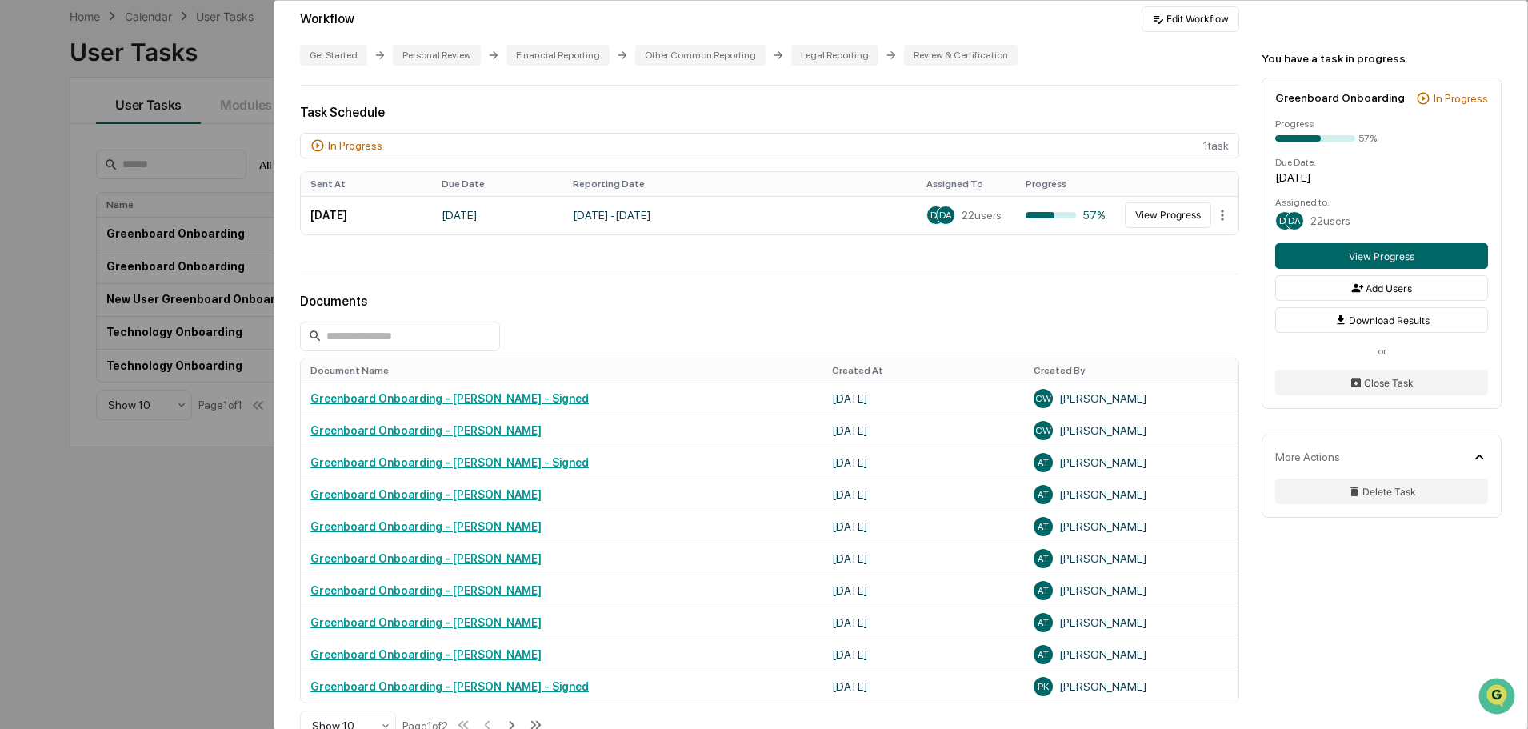
scroll to position [0, 0]
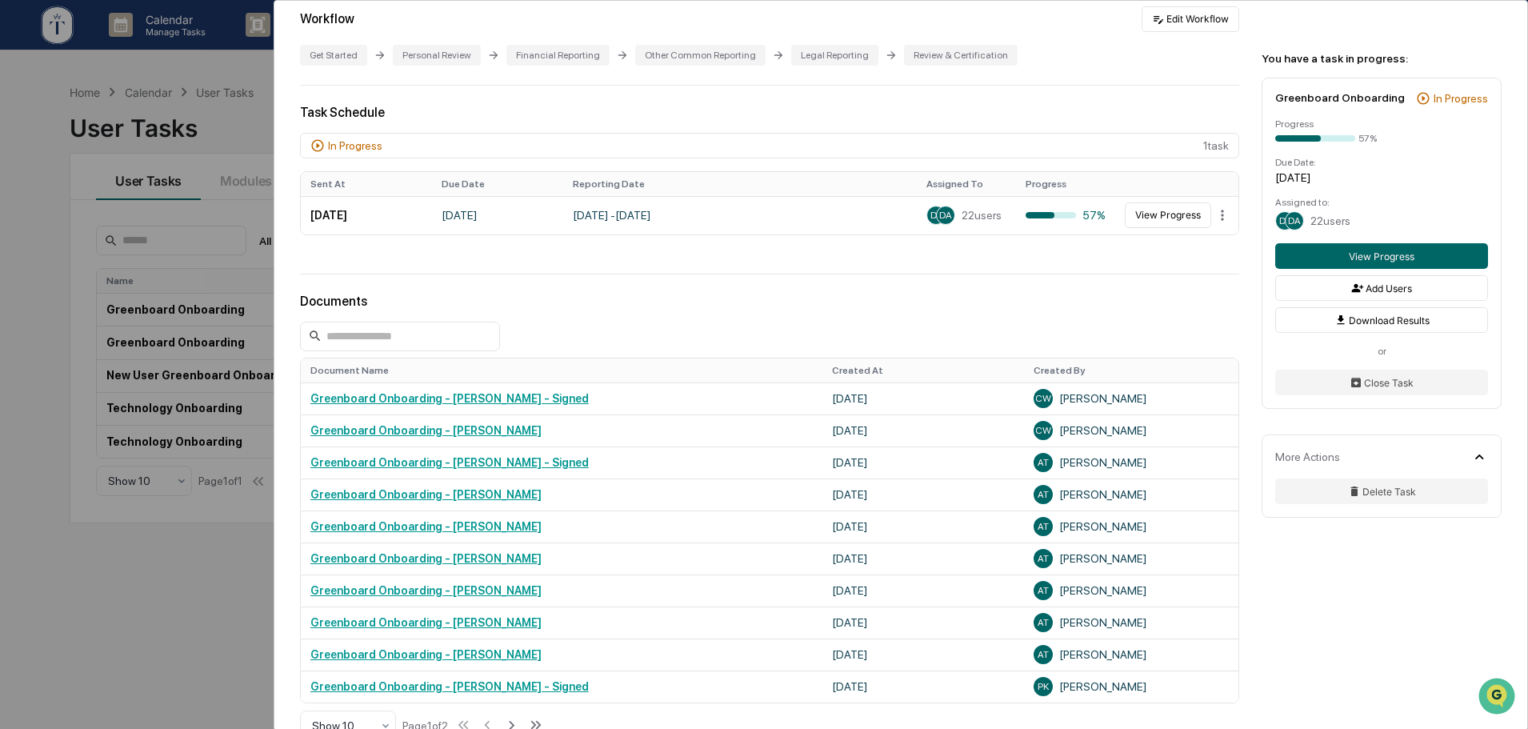
click at [1245, 324] on div "You have a task in progress: Greenboard Onboarding In Progress Progress 57% Due…" at bounding box center [1384, 272] width 285 height 542
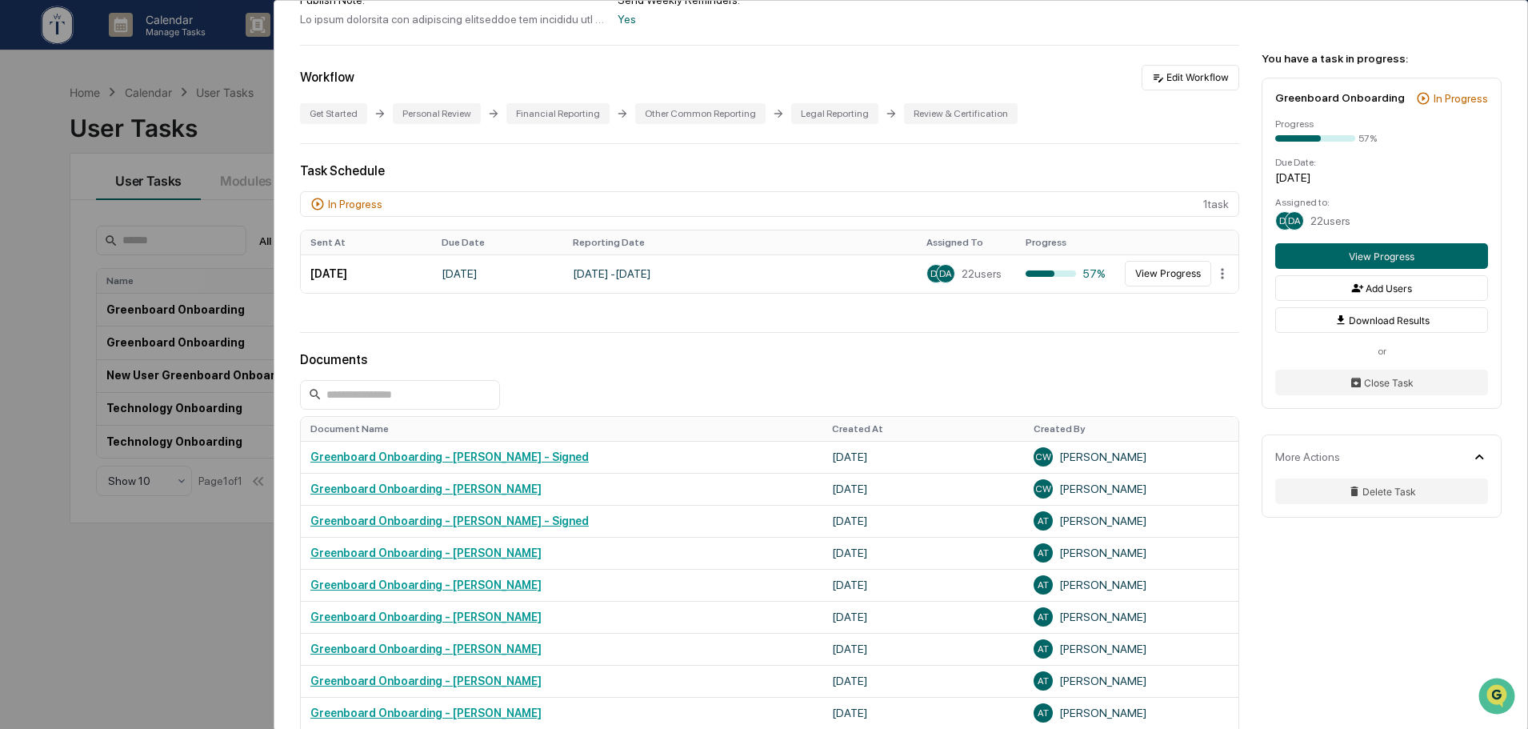
scroll to position [535, 0]
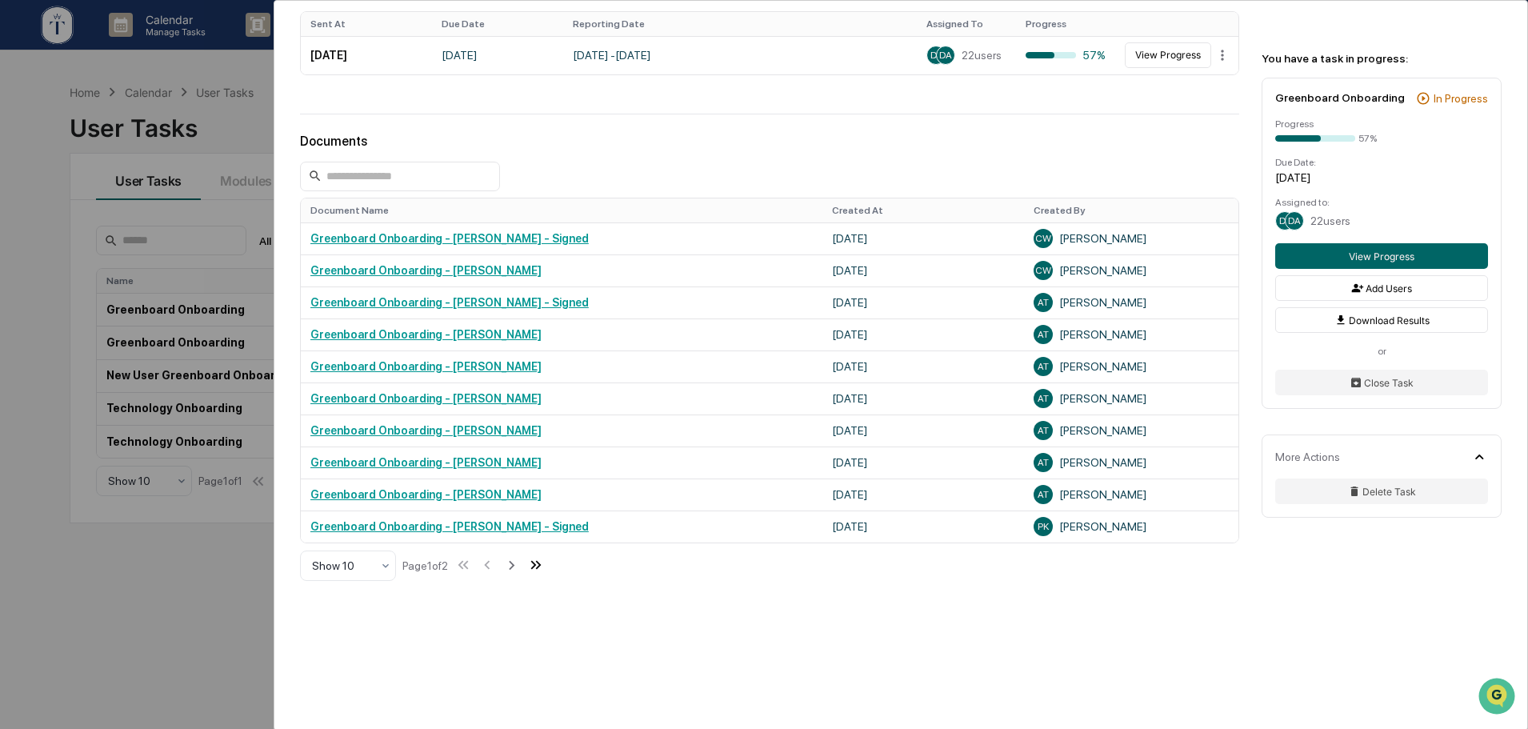
click at [541, 556] on icon at bounding box center [536, 565] width 18 height 18
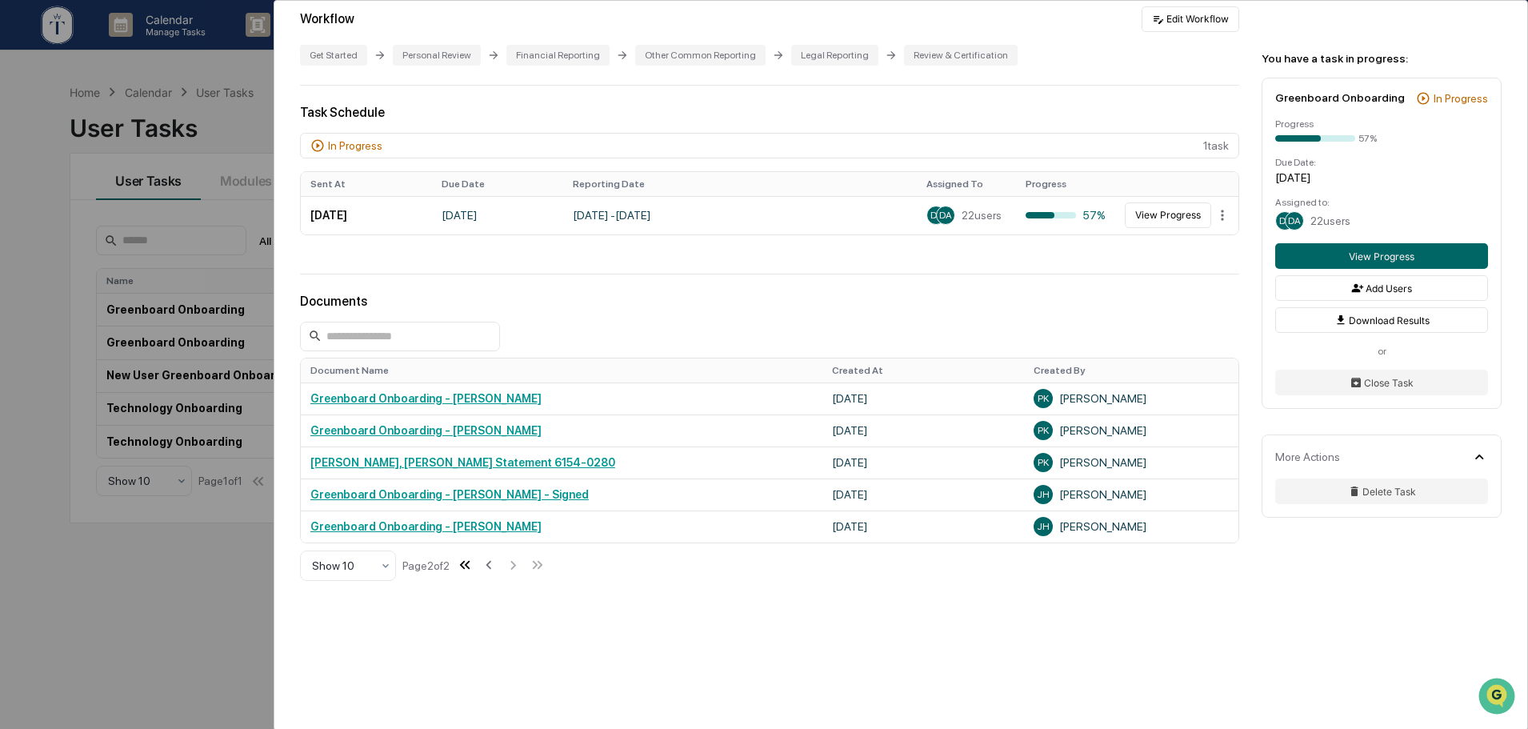
click at [474, 556] on icon at bounding box center [465, 565] width 18 height 18
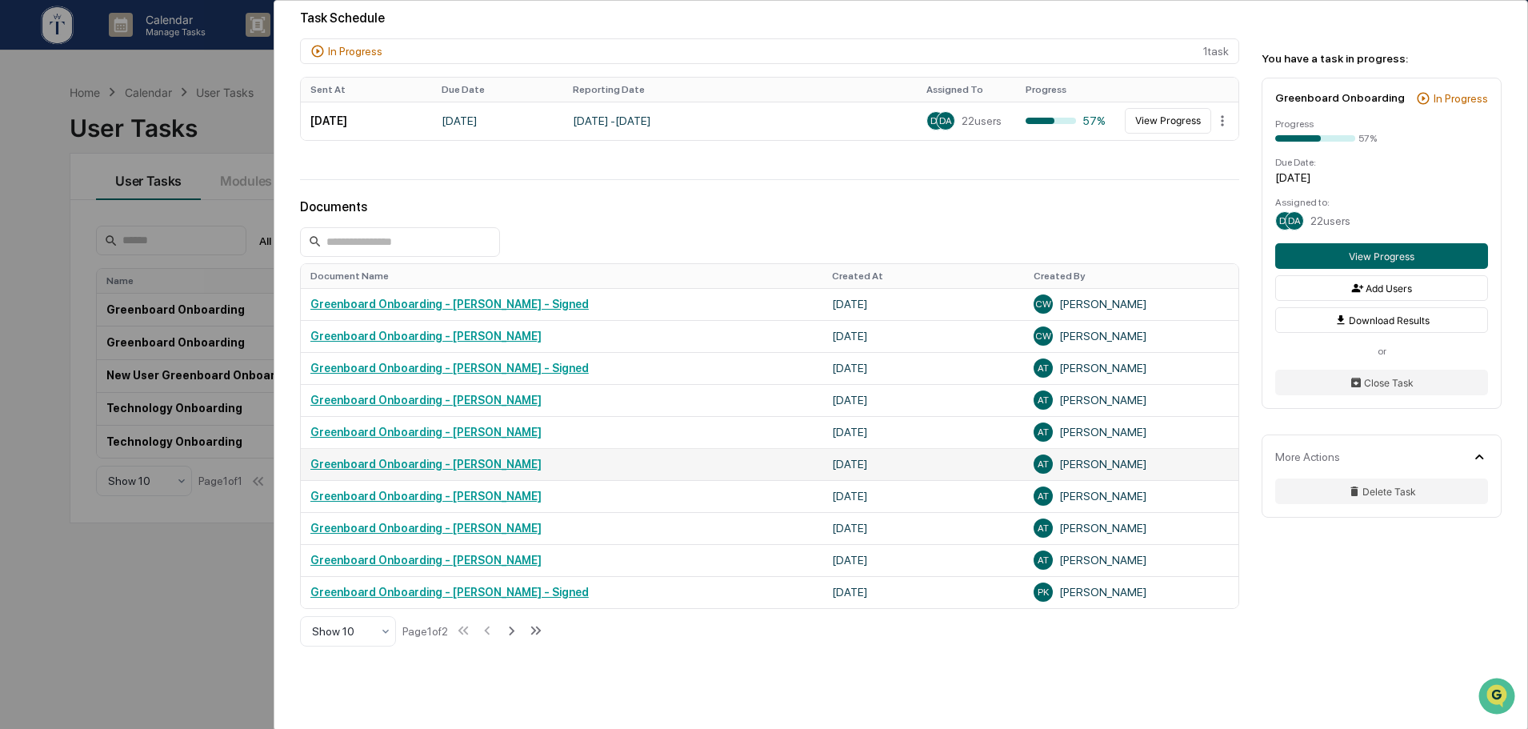
scroll to position [535, 0]
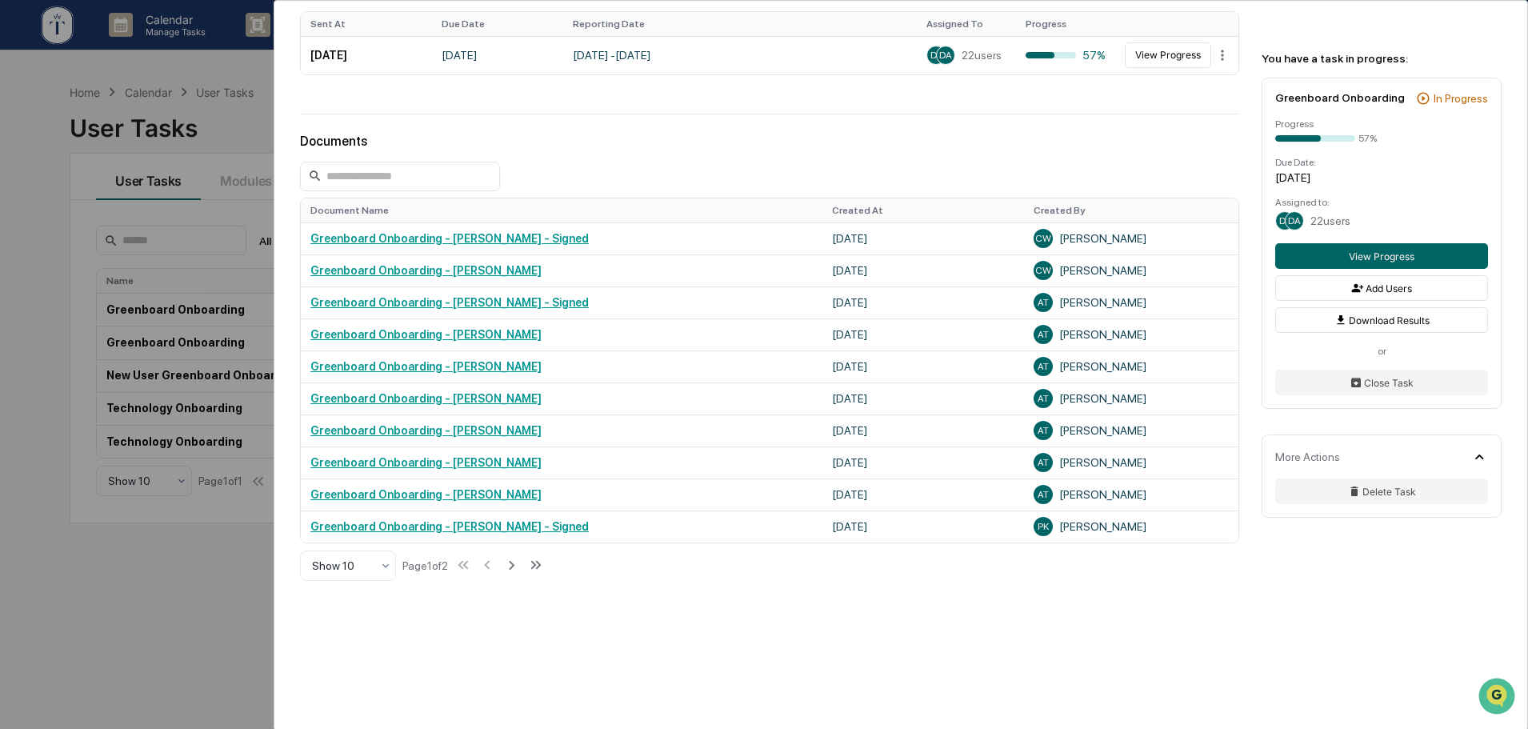
click at [746, 635] on div "User Tasks Greenboard Onboarding Greenboard Onboarding Active Details Assigned …" at bounding box center [900, 104] width 1253 height 1276
click at [518, 556] on icon at bounding box center [511, 565] width 18 height 18
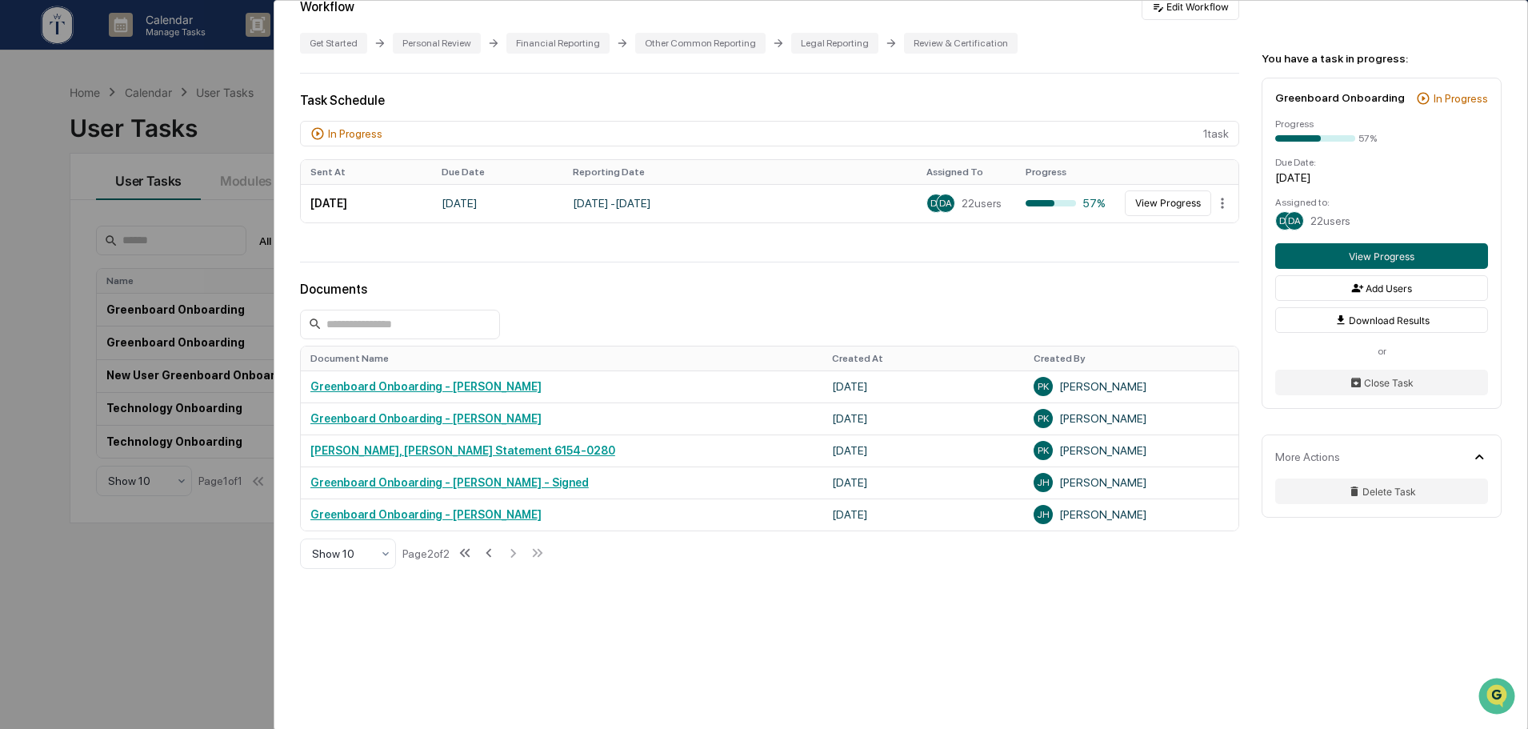
scroll to position [375, 0]
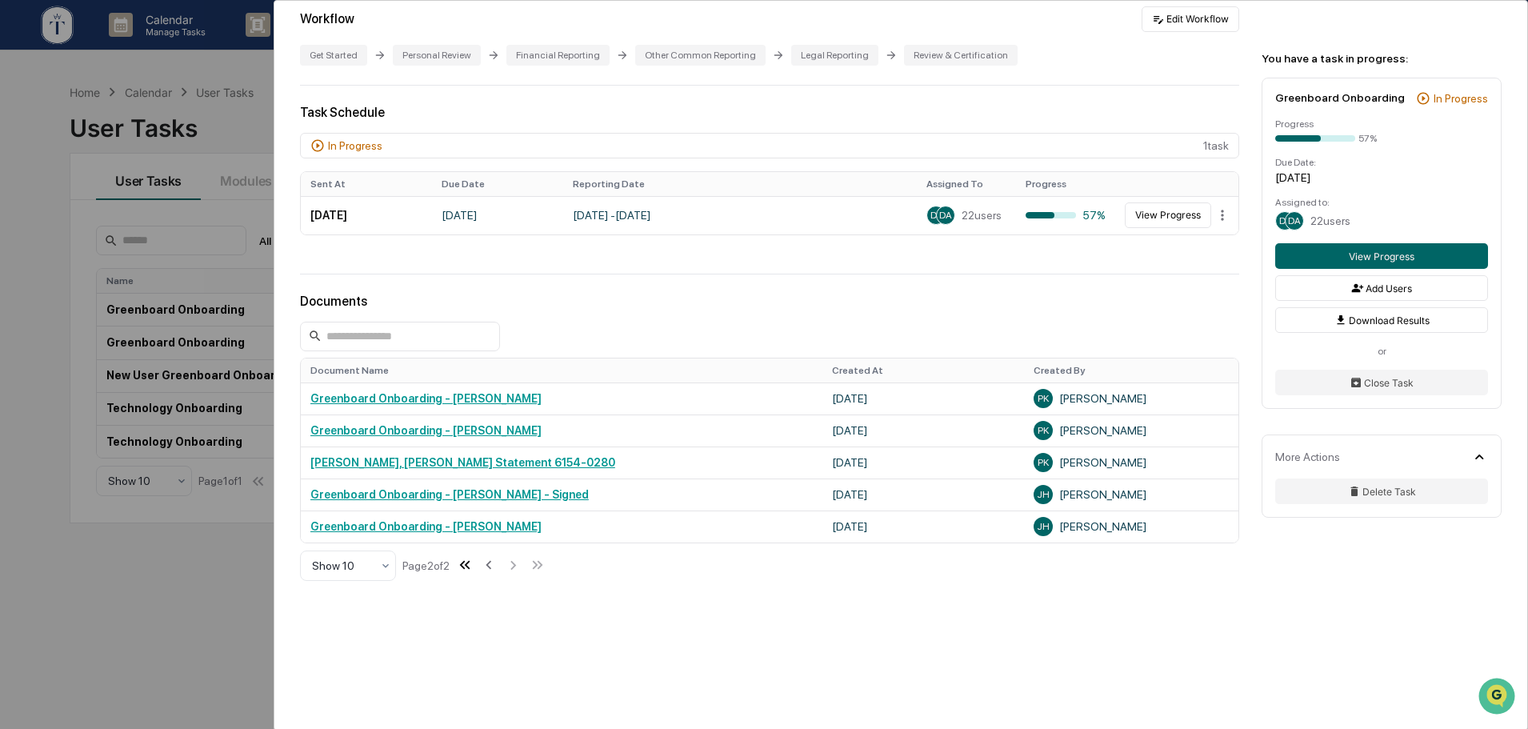
click at [470, 556] on icon at bounding box center [465, 565] width 18 height 18
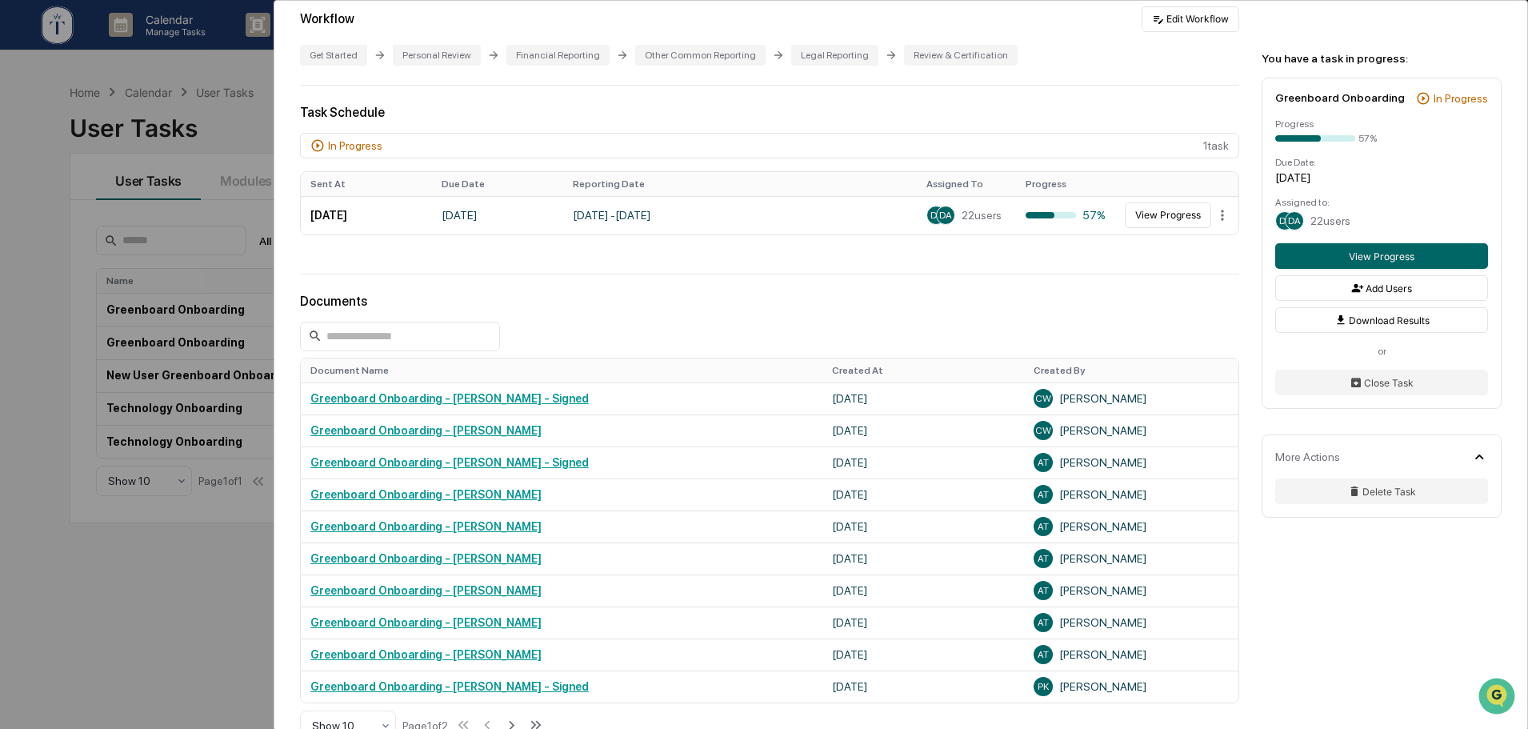
click at [1183, 294] on div "Documents" at bounding box center [769, 301] width 939 height 15
click at [1156, 203] on button "View Progress" at bounding box center [1168, 215] width 86 height 26
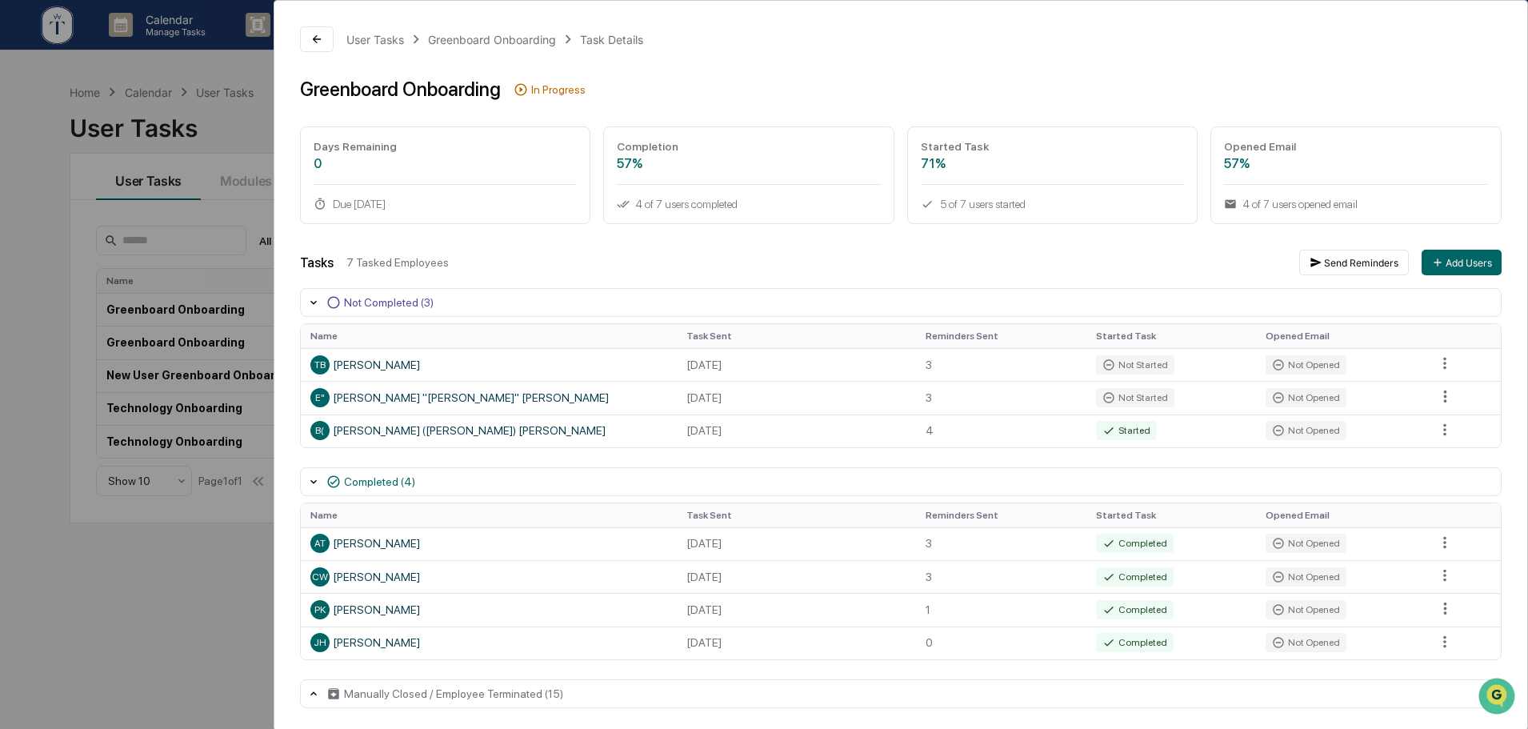
click at [843, 258] on div "7 Tasked Employees" at bounding box center [816, 262] width 940 height 13
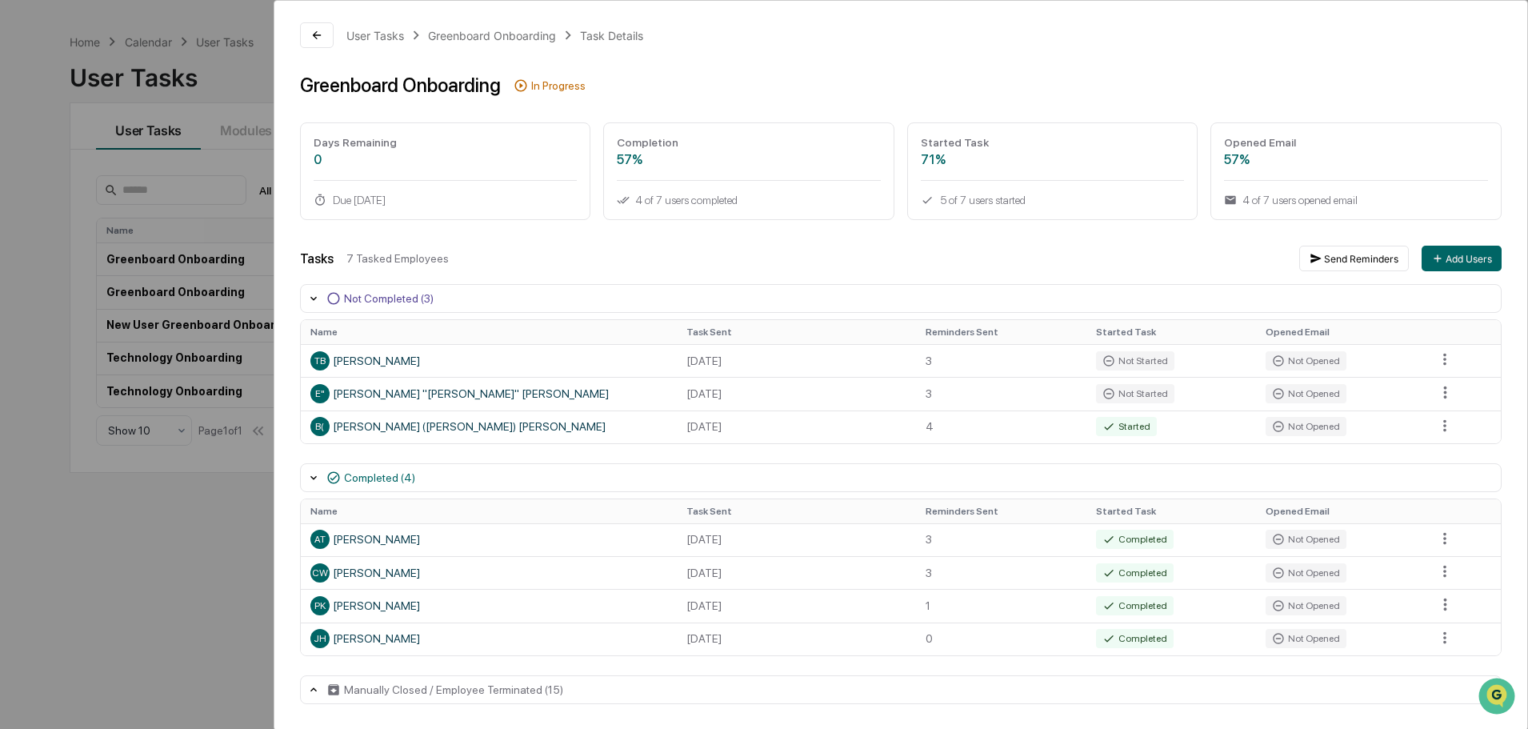
scroll to position [76, 0]
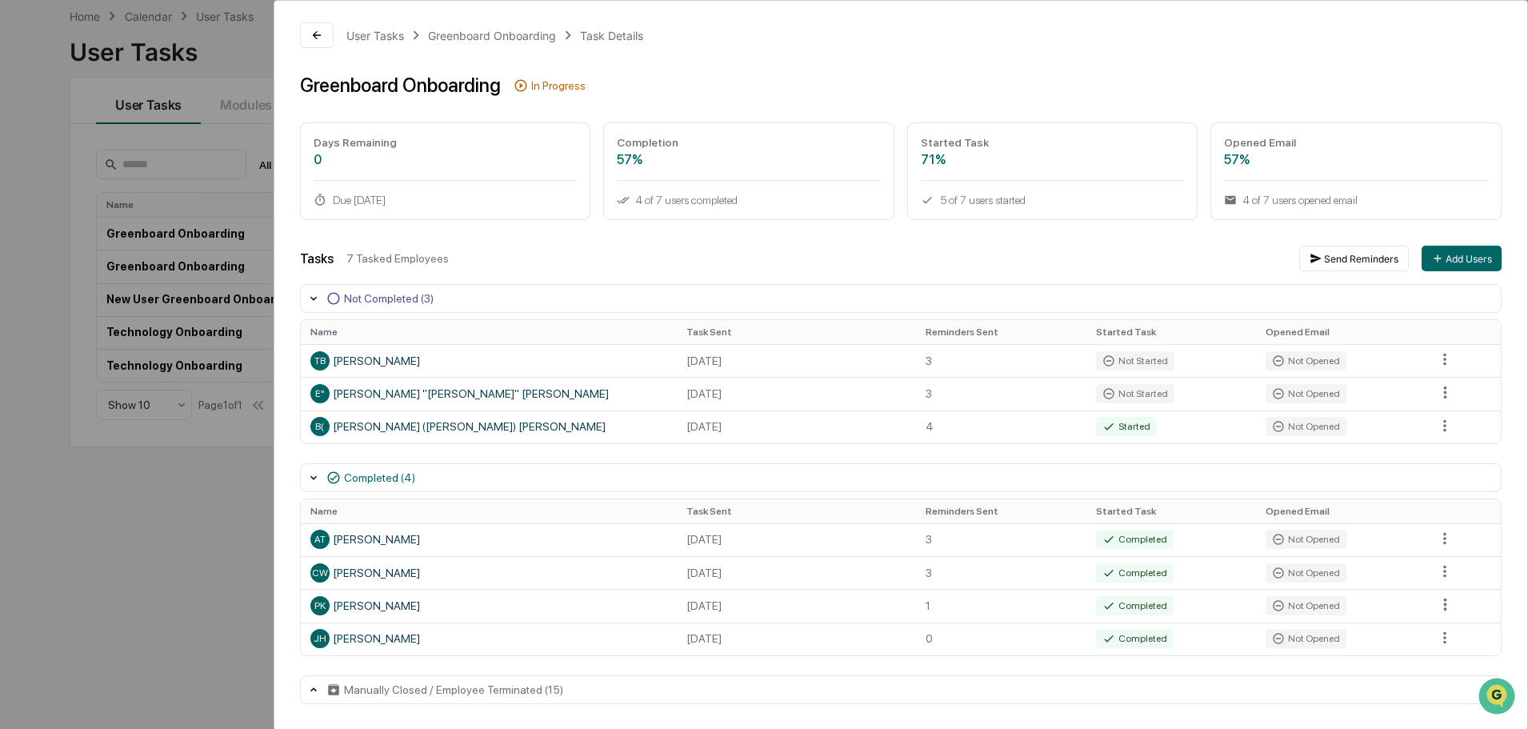
click at [200, 554] on div "User Tasks Greenboard Onboarding Task Details Greenboard Onboarding In Progress…" at bounding box center [764, 364] width 1528 height 729
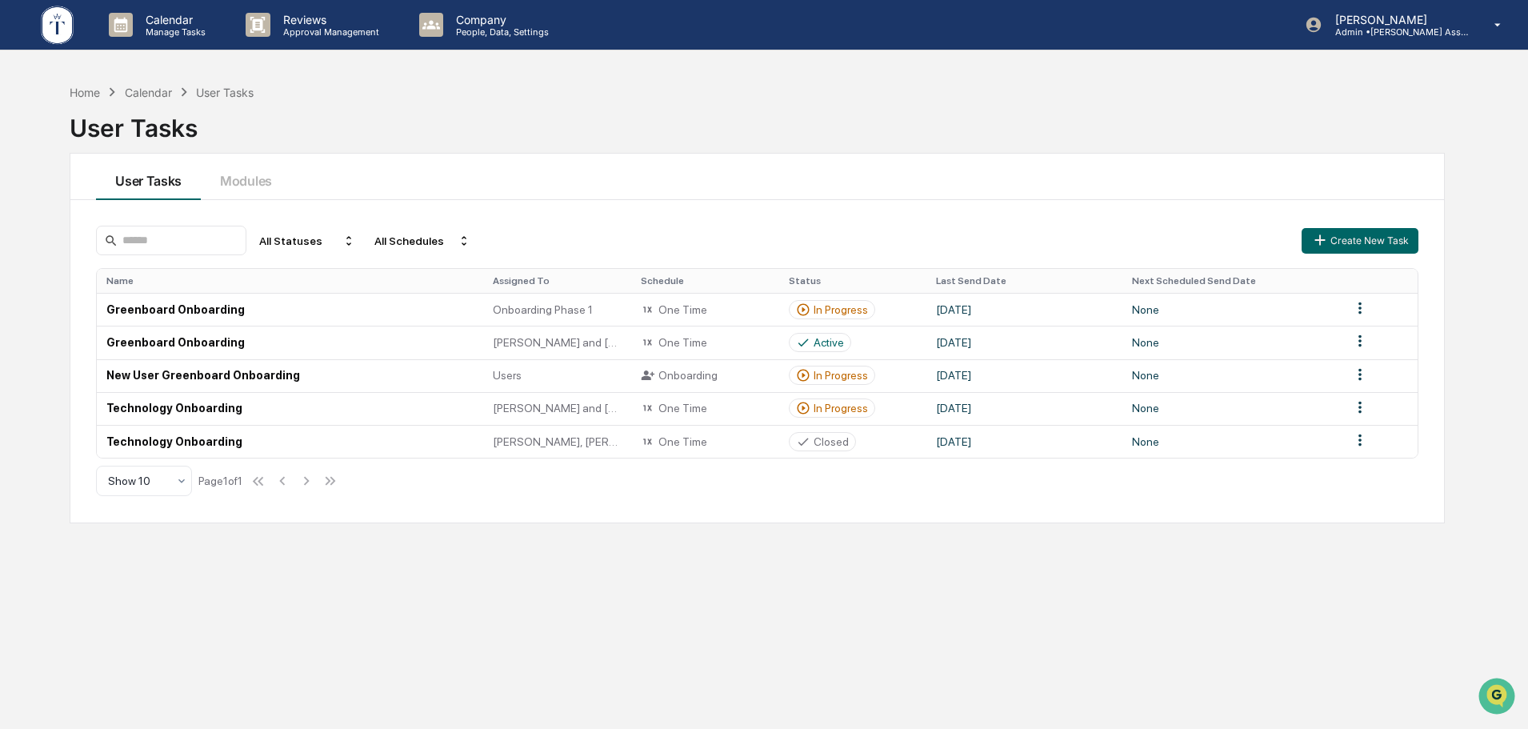
drag, startPoint x: 646, startPoint y: 542, endPoint x: 653, endPoint y: 548, distance: 9.1
click at [653, 547] on div "Home Calendar User Tasks User Tasks User Tasks Modules All Statuses All Schedul…" at bounding box center [757, 440] width 1423 height 729
click at [539, 100] on div "Home Calendar User Tasks User Tasks" at bounding box center [757, 116] width 1375 height 66
click at [818, 378] on div "In Progress" at bounding box center [841, 375] width 54 height 13
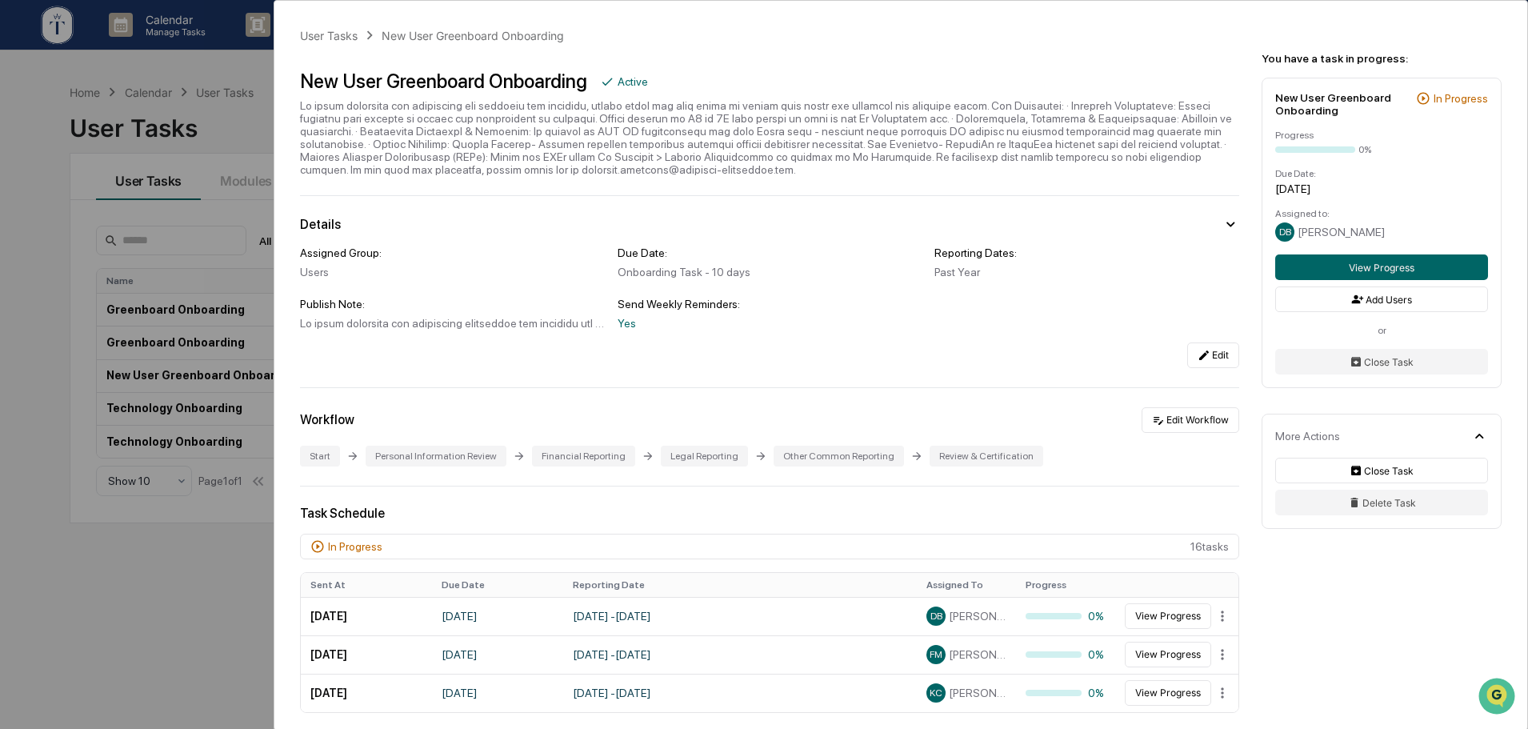
click at [202, 588] on div "User Tasks New User Greenboard Onboarding New User Greenboard Onboarding Active…" at bounding box center [764, 364] width 1528 height 729
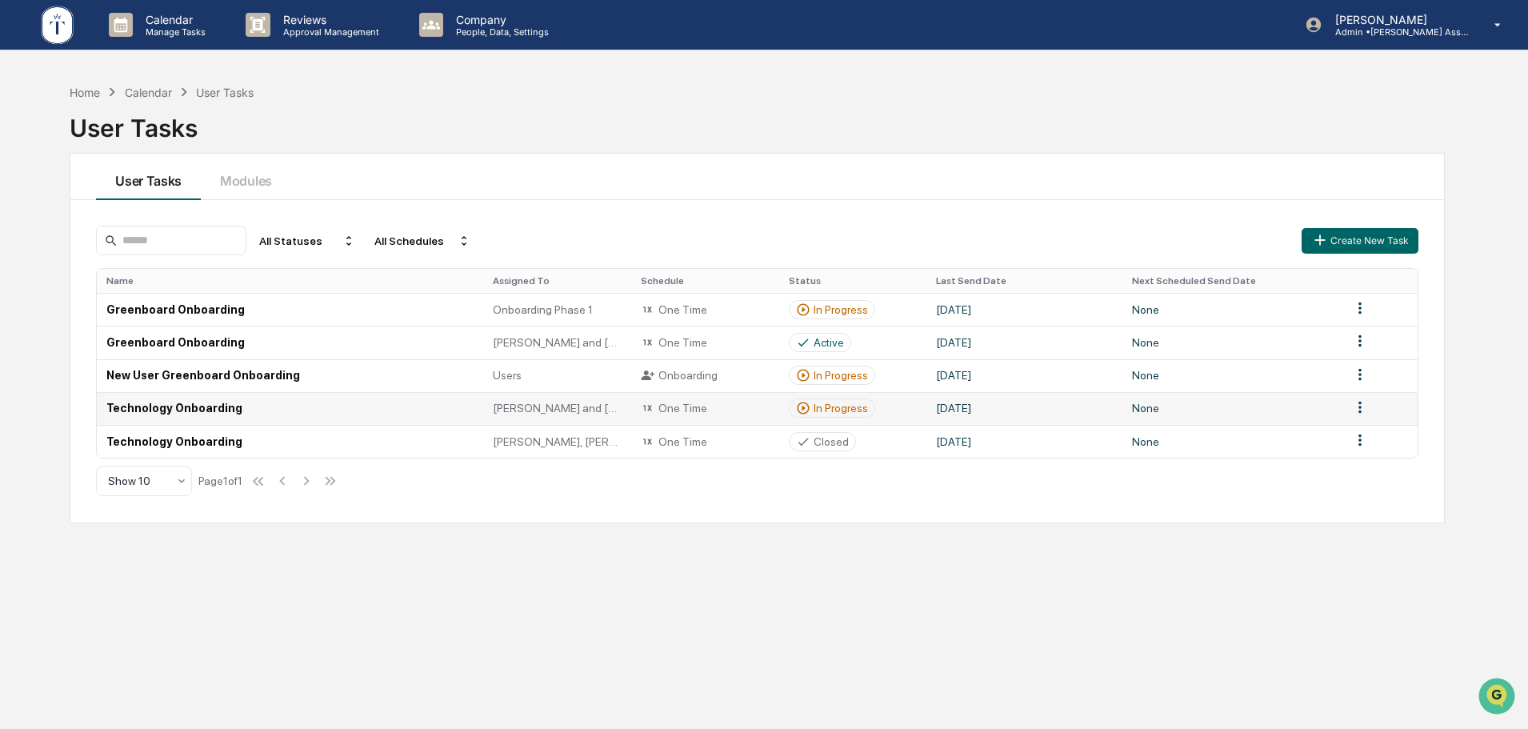
click at [828, 408] on div "In Progress" at bounding box center [841, 408] width 54 height 13
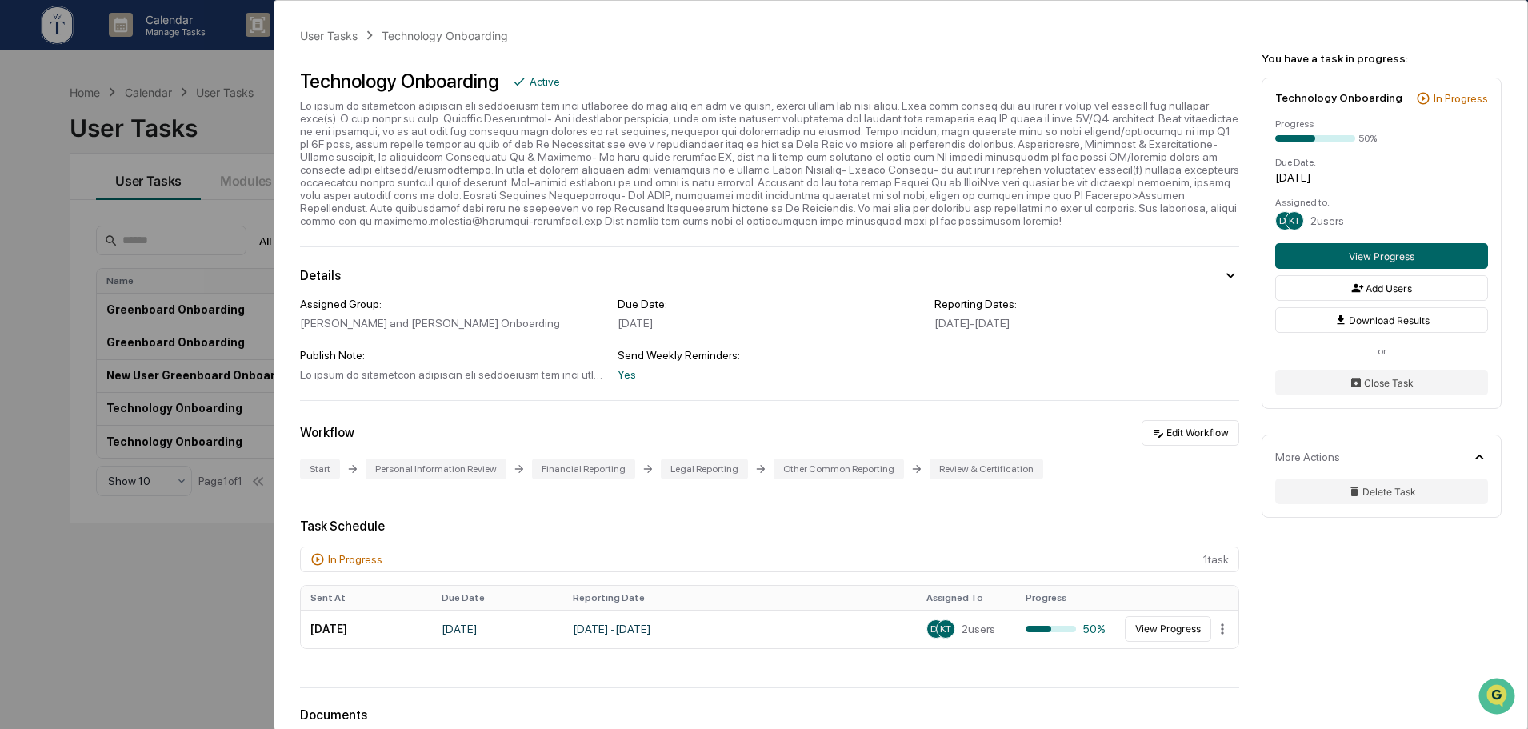
click at [197, 610] on div "User Tasks Technology Onboarding Technology Onboarding Active Details Assigned …" at bounding box center [764, 364] width 1528 height 729
